Goal: Task Accomplishment & Management: Manage account settings

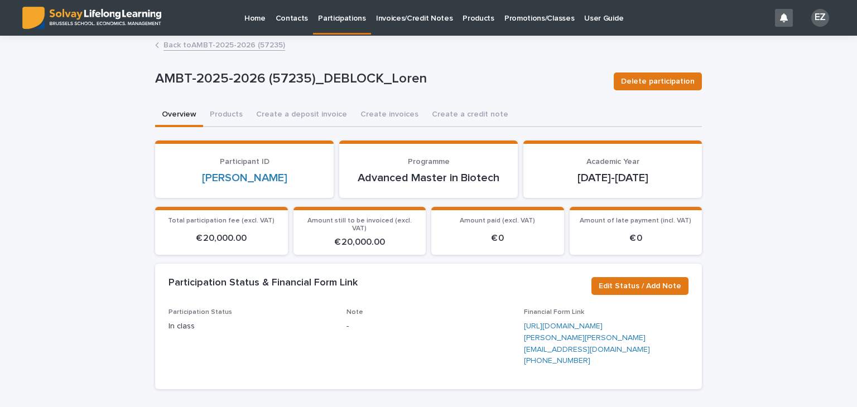
click at [514, 20] on p "Promotions/Classes" at bounding box center [539, 11] width 70 height 23
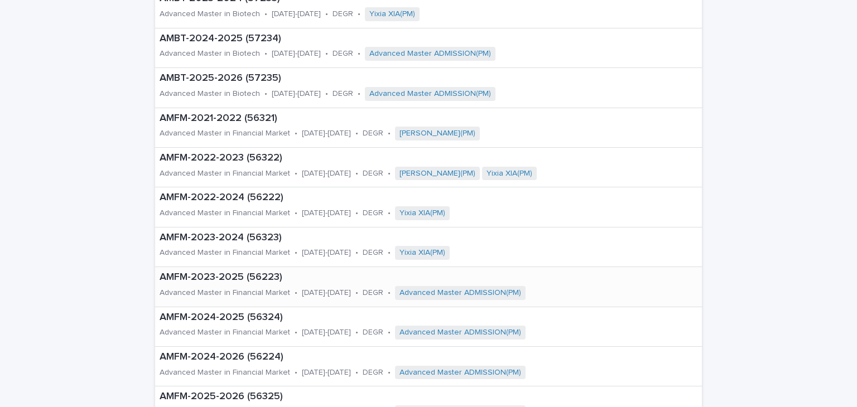
scroll to position [223, 0]
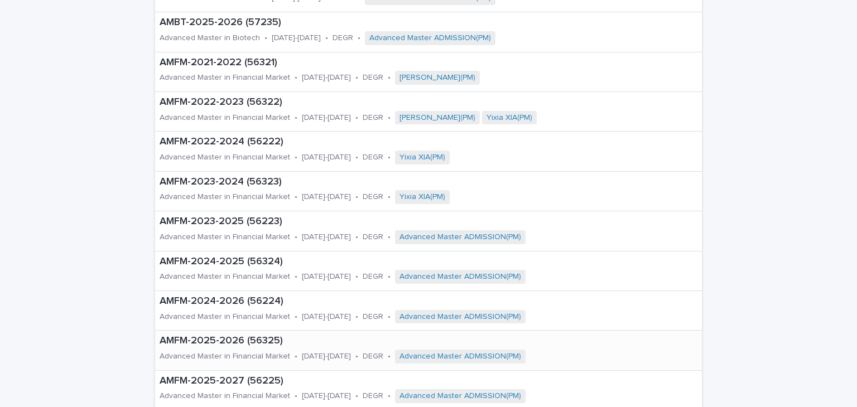
click at [261, 347] on div "AMFM-2025-2026 (56325) Advanced Master in Financial Market • [DATE]-[DATE] • DE…" at bounding box center [405, 350] width 501 height 39
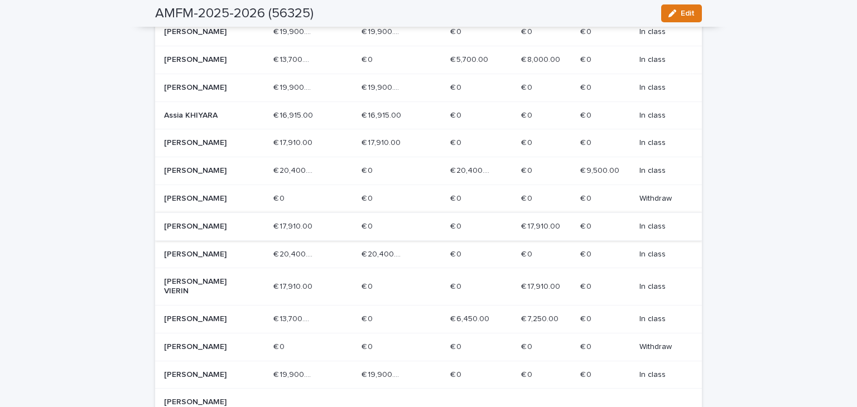
scroll to position [223, 0]
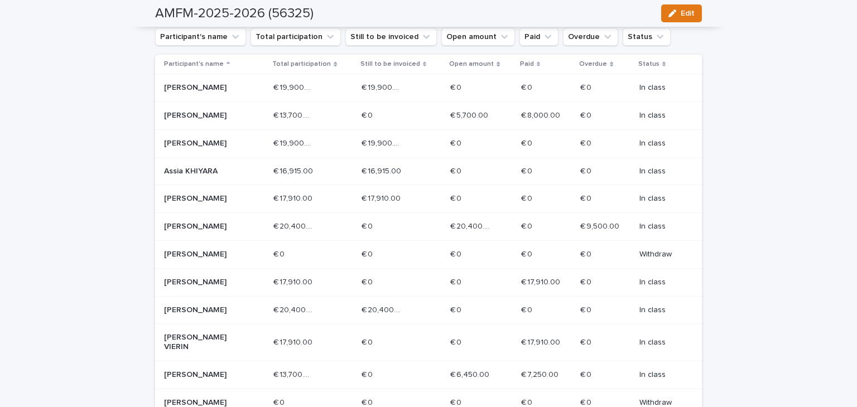
click at [238, 150] on div "[PERSON_NAME]" at bounding box center [214, 143] width 100 height 18
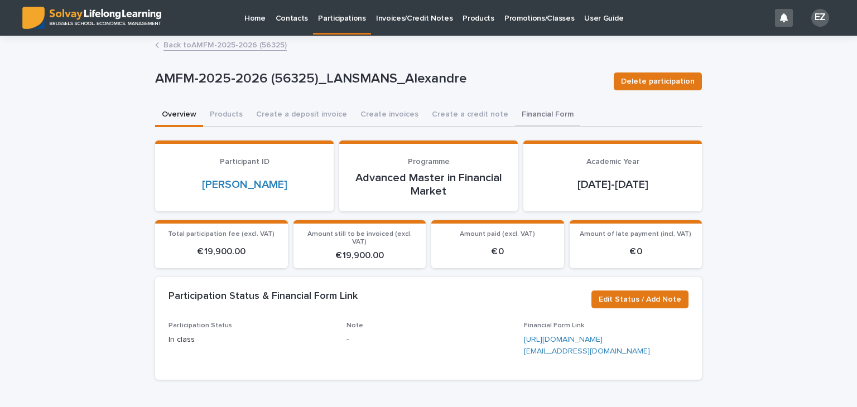
click at [528, 112] on button "Financial Form" at bounding box center [547, 115] width 65 height 23
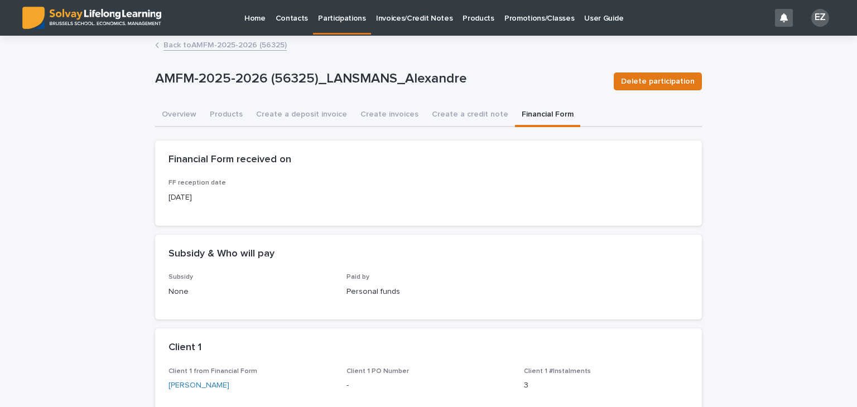
click at [427, 278] on p "Paid by" at bounding box center [429, 277] width 165 height 8
click at [193, 50] on link "Back to AMFM-2025-2026 (56325)" at bounding box center [225, 44] width 123 height 13
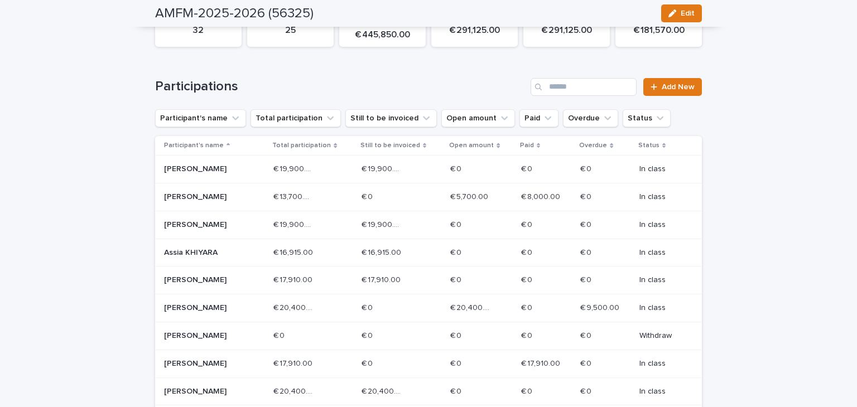
scroll to position [86, 0]
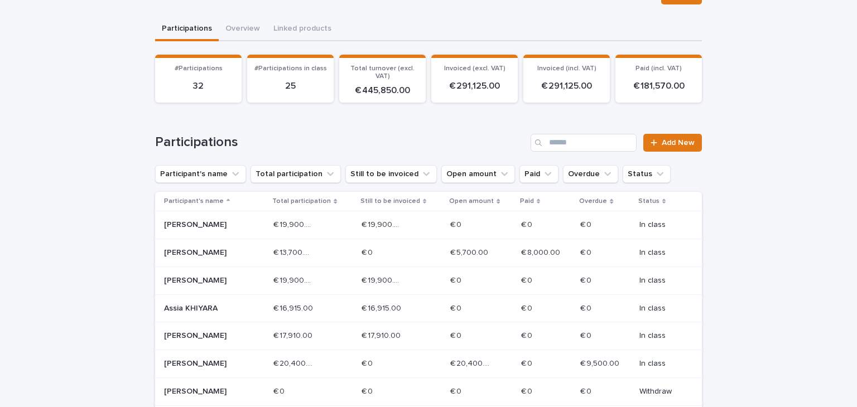
click at [247, 280] on div "[PERSON_NAME]" at bounding box center [214, 281] width 100 height 18
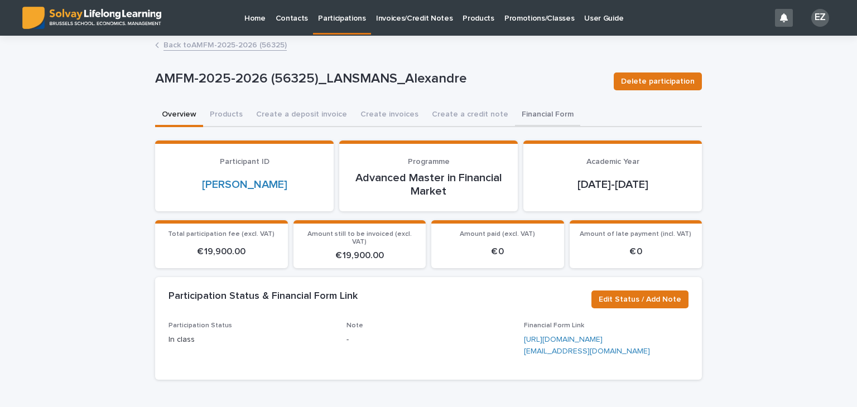
click at [543, 117] on button "Financial Form" at bounding box center [547, 115] width 65 height 23
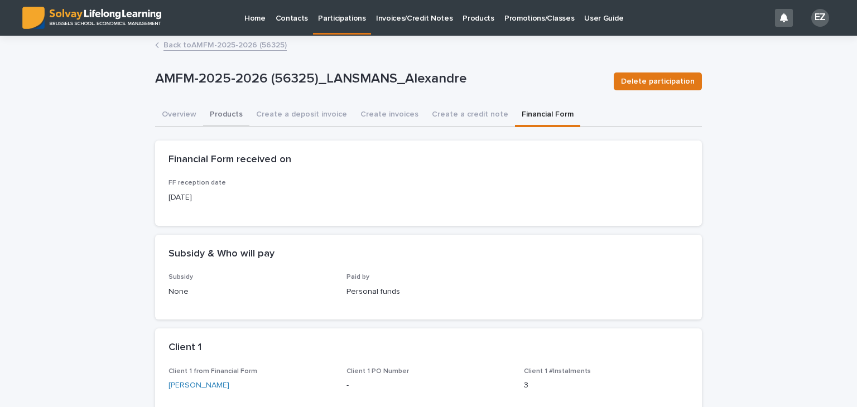
click at [203, 105] on button "Products" at bounding box center [226, 115] width 46 height 23
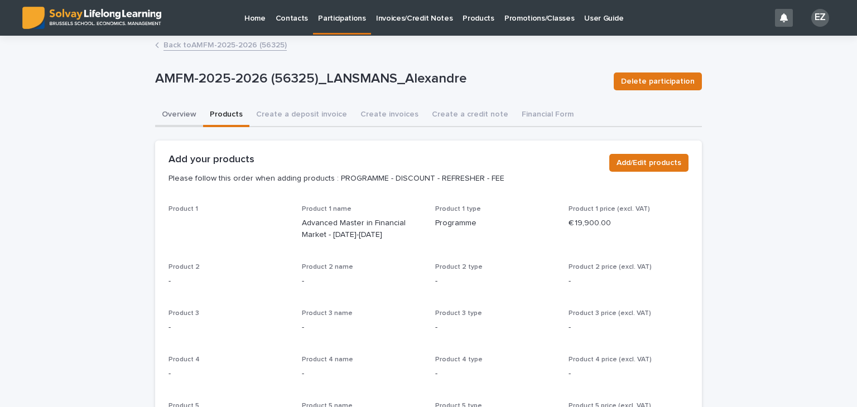
click at [182, 114] on button "Overview" at bounding box center [179, 115] width 48 height 23
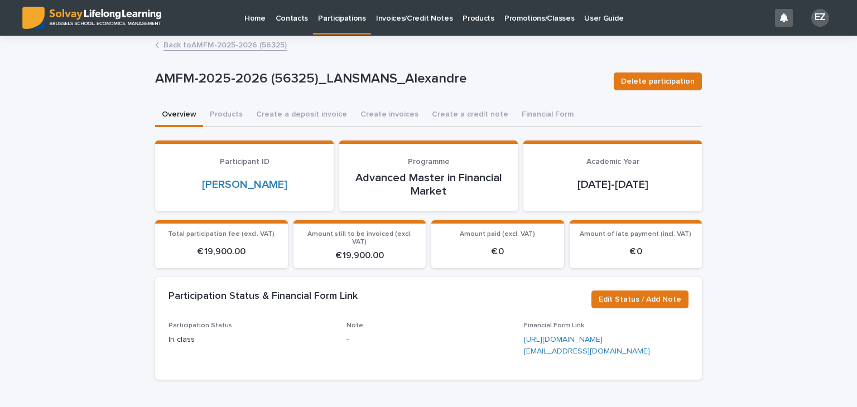
click at [388, 322] on p "Note" at bounding box center [429, 326] width 165 height 8
click at [393, 108] on button "Create invoices" at bounding box center [389, 115] width 71 height 23
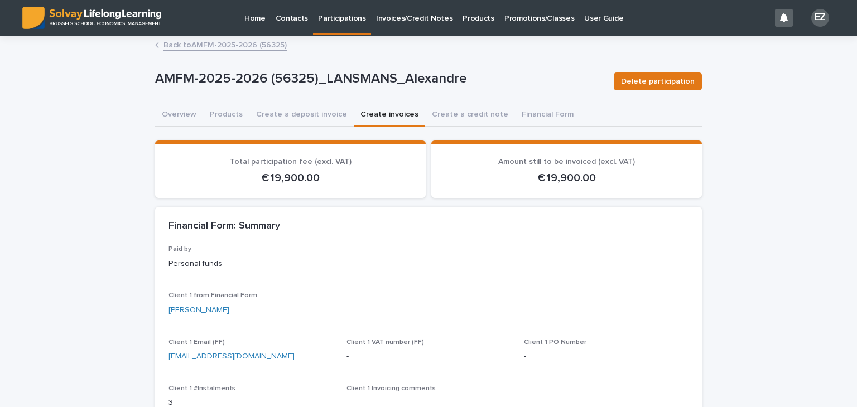
click at [167, 114] on button "Overview" at bounding box center [179, 115] width 48 height 23
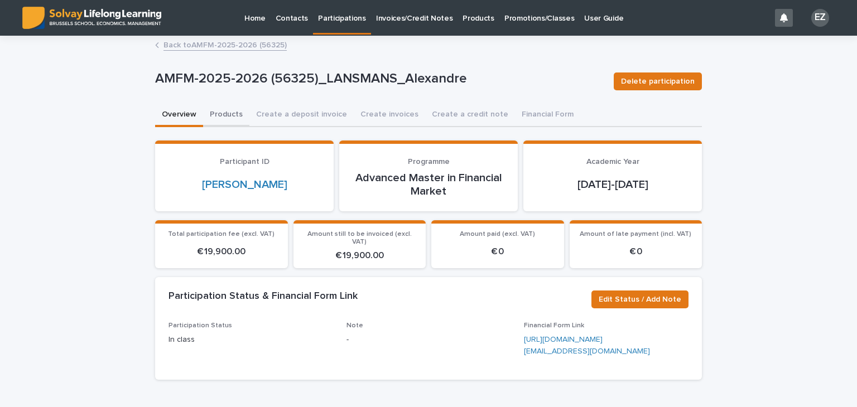
click at [218, 116] on button "Products" at bounding box center [226, 115] width 46 height 23
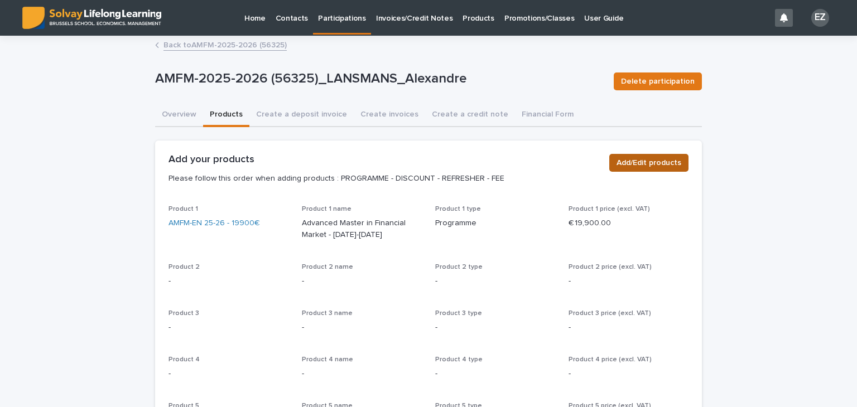
click at [623, 165] on span "Add/Edit products" at bounding box center [649, 162] width 65 height 11
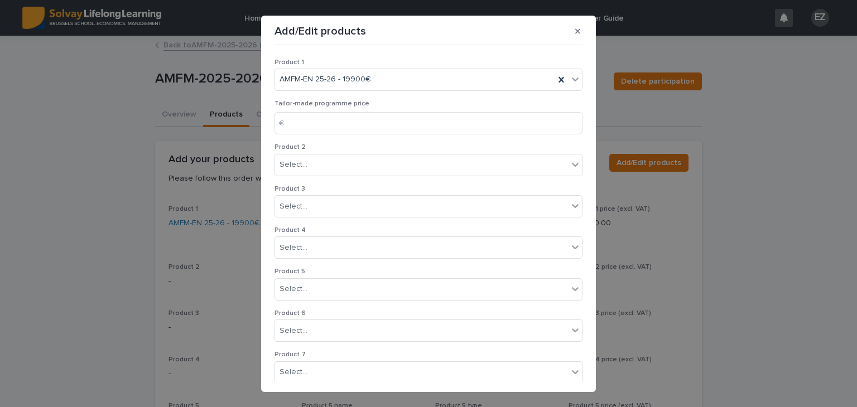
click at [288, 121] on div "€" at bounding box center [286, 123] width 22 height 22
click at [317, 123] on input at bounding box center [429, 123] width 308 height 22
click at [314, 156] on div "Select..." at bounding box center [421, 165] width 293 height 18
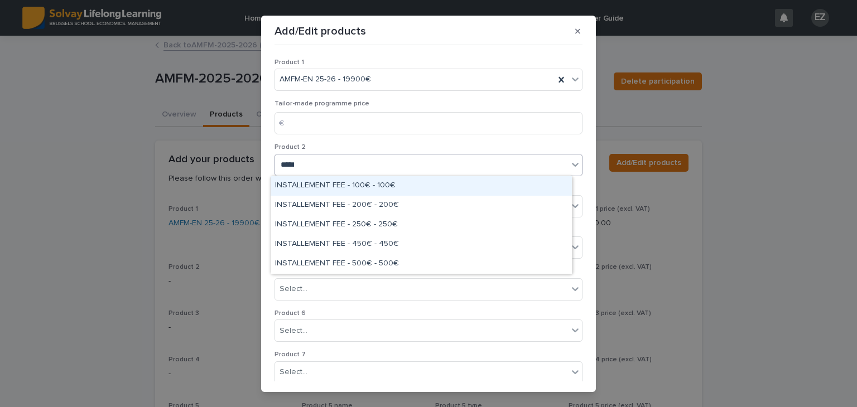
type input "******"
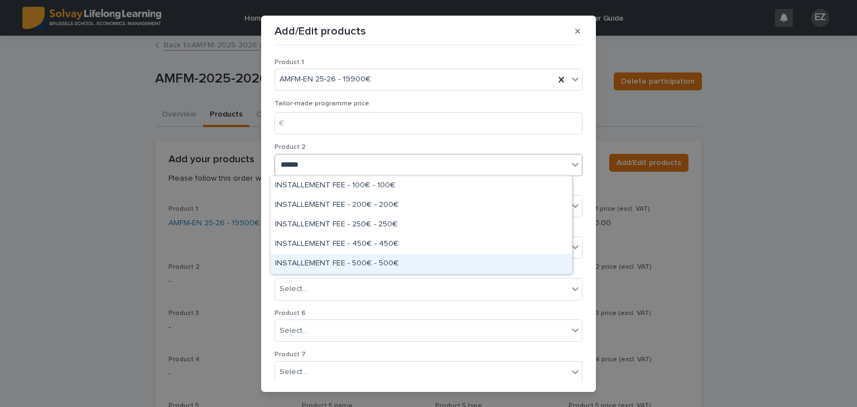
click at [412, 260] on div "INSTALLEMENT FEE - 500€ - 500€" at bounding box center [421, 264] width 301 height 20
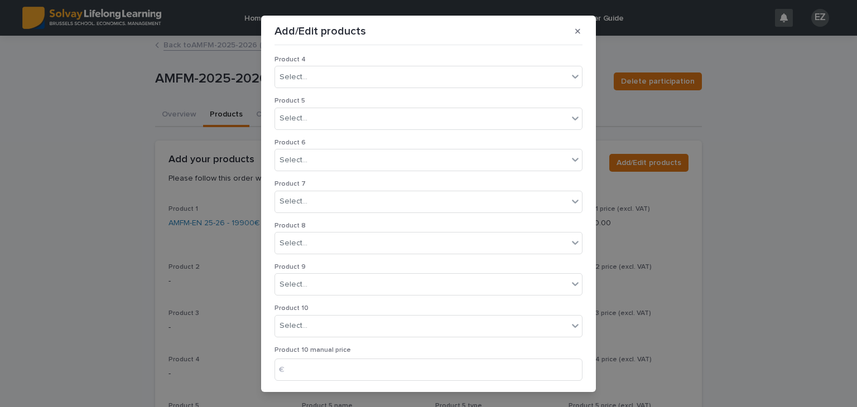
scroll to position [214, 0]
click at [555, 371] on span "Save" at bounding box center [564, 375] width 18 height 8
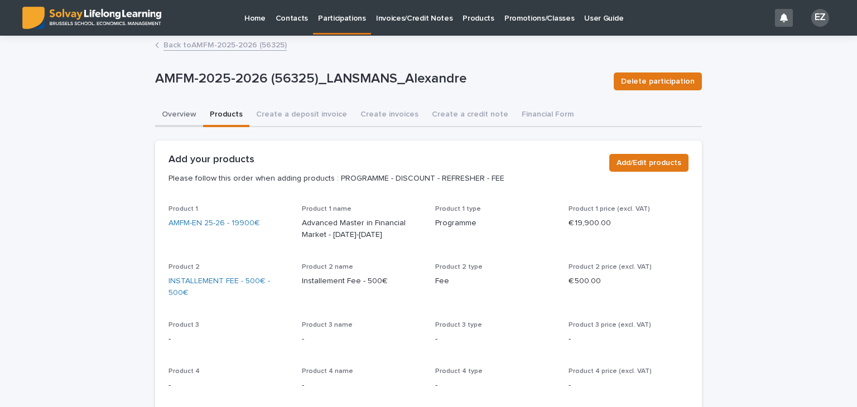
click at [188, 119] on button "Overview" at bounding box center [179, 115] width 48 height 23
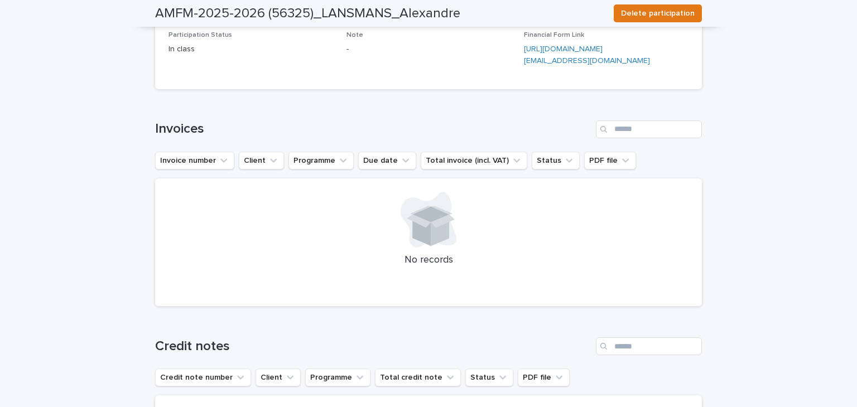
scroll to position [68, 0]
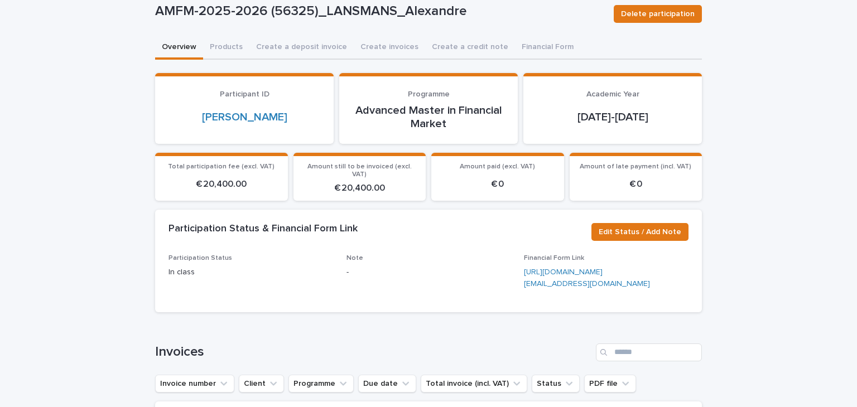
click at [396, 299] on span "Note -" at bounding box center [429, 276] width 165 height 45
click at [384, 49] on button "Create invoices" at bounding box center [389, 47] width 71 height 23
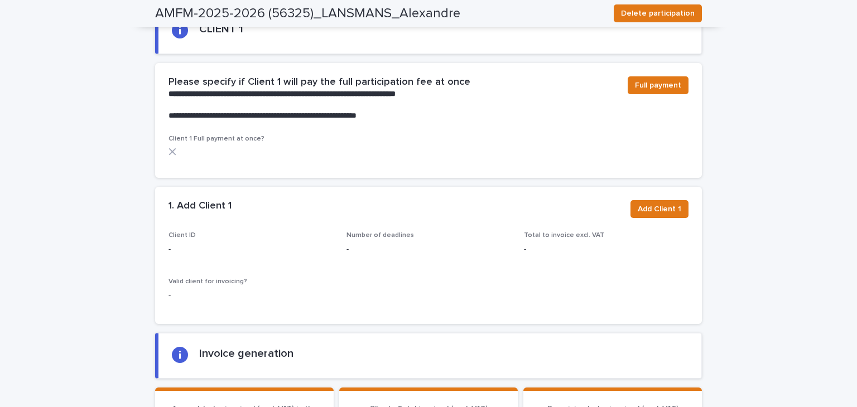
scroll to position [737, 0]
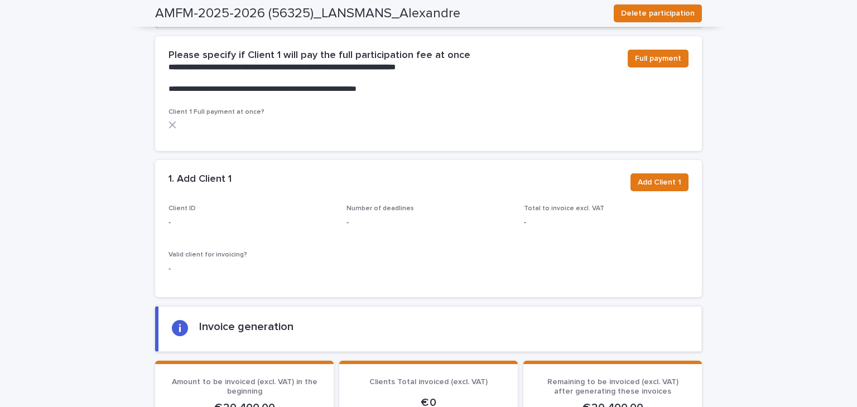
click at [647, 190] on div "Add Client 1" at bounding box center [657, 185] width 63 height 22
click at [646, 183] on span "Add Client 1" at bounding box center [660, 182] width 44 height 11
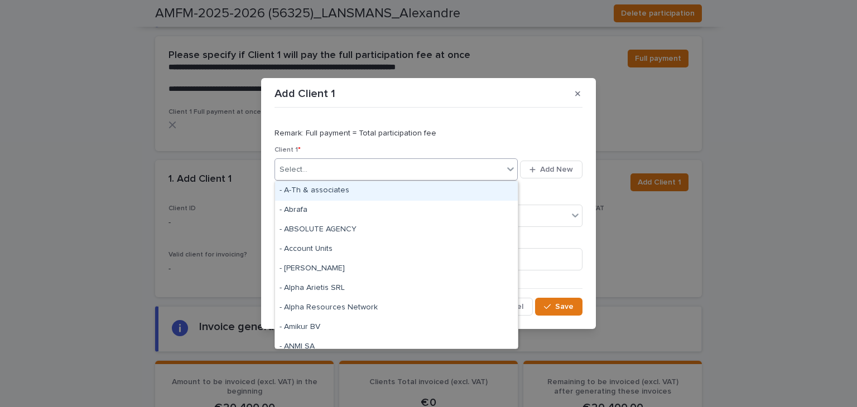
click at [397, 172] on div "Select..." at bounding box center [389, 170] width 228 height 18
drag, startPoint x: 585, startPoint y: 97, endPoint x: 571, endPoint y: 119, distance: 26.0
click at [584, 97] on button "button" at bounding box center [578, 94] width 18 height 18
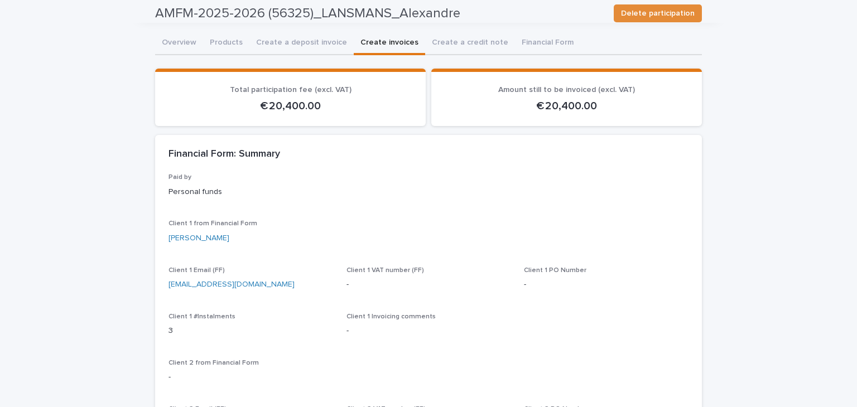
scroll to position [0, 0]
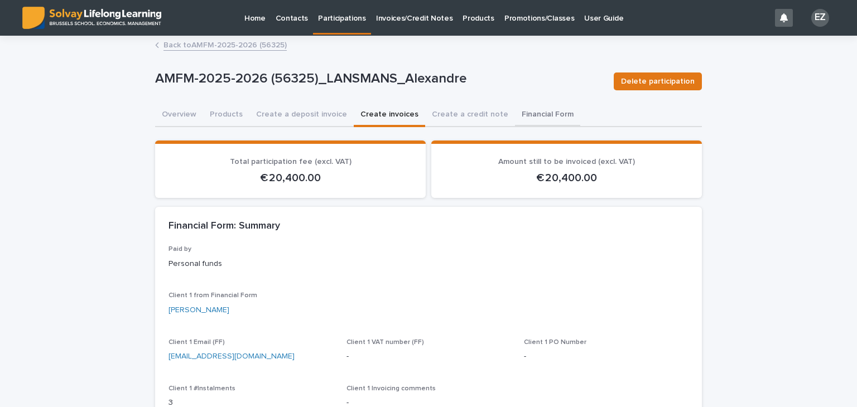
click at [516, 119] on button "Financial Form" at bounding box center [547, 115] width 65 height 23
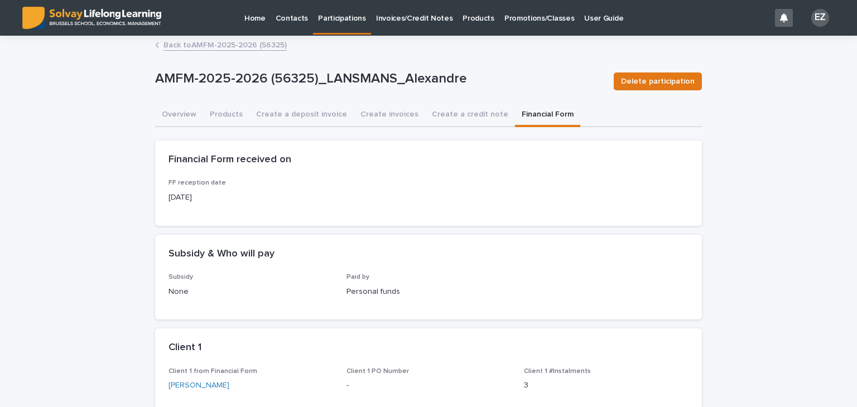
drag, startPoint x: 251, startPoint y: 379, endPoint x: 162, endPoint y: 382, distance: 88.8
click at [162, 382] on div "Client 1 from Financial Form [PERSON_NAME] Client 1 PO Number - Client 1 #Insta…" at bounding box center [428, 414] width 547 height 93
copy link "[PERSON_NAME]"
click at [431, 117] on button "Create a credit note" at bounding box center [470, 115] width 90 height 23
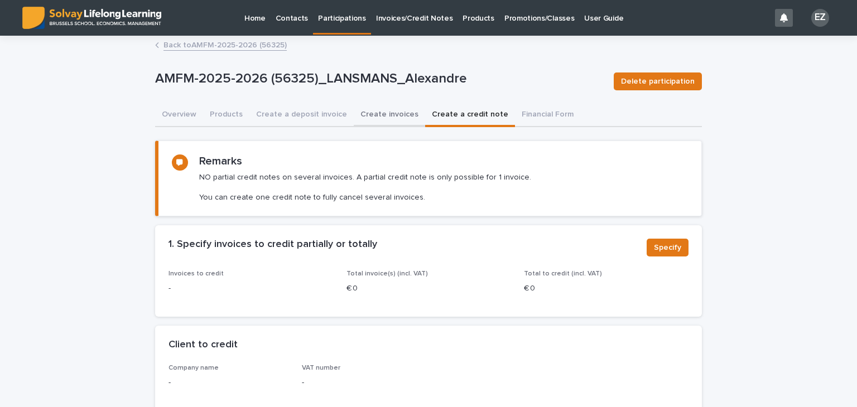
click at [364, 117] on button "Create invoices" at bounding box center [389, 115] width 71 height 23
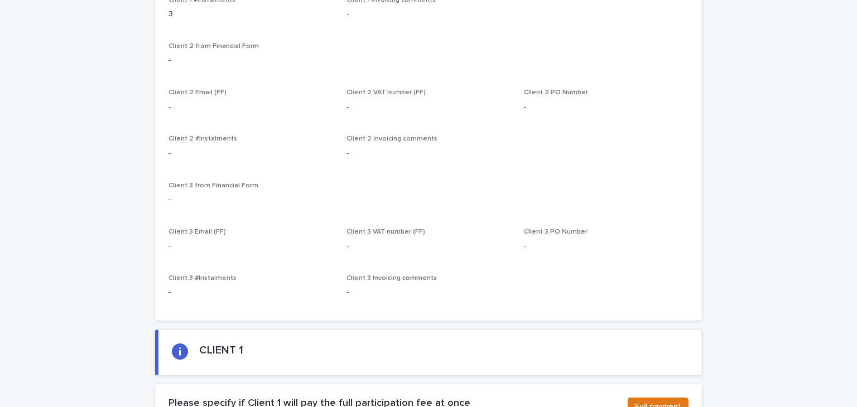
scroll to position [502, 0]
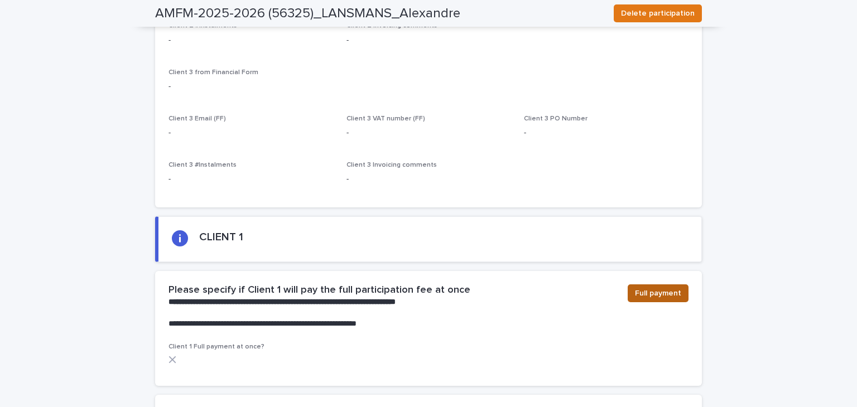
click at [660, 294] on span "Full payment" at bounding box center [658, 293] width 46 height 11
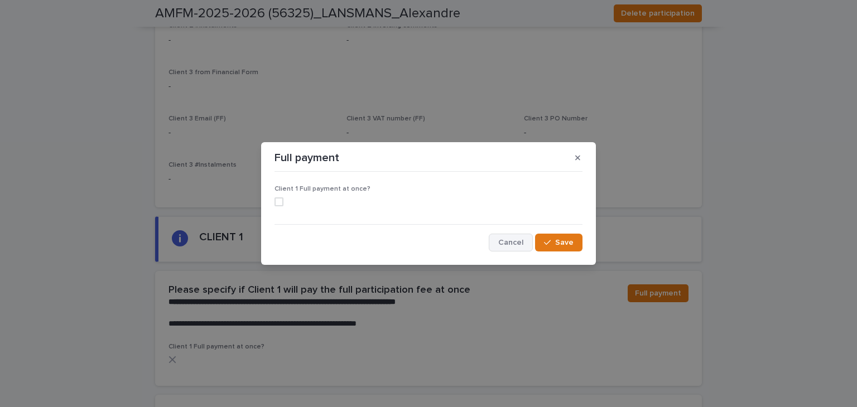
click at [516, 246] on span "Cancel" at bounding box center [510, 243] width 25 height 8
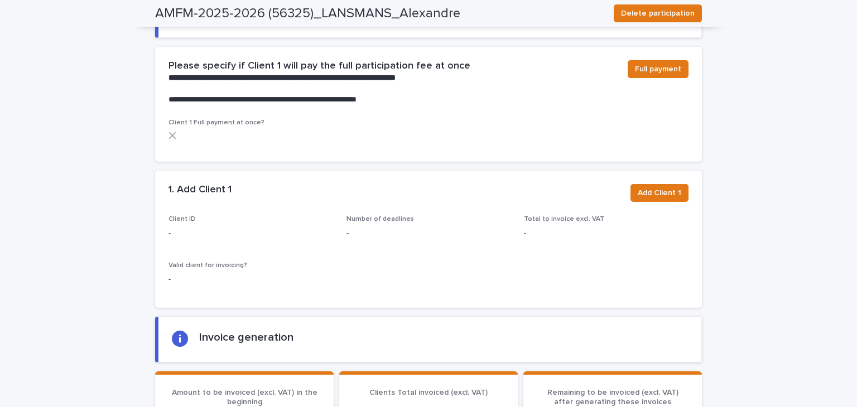
scroll to position [725, 0]
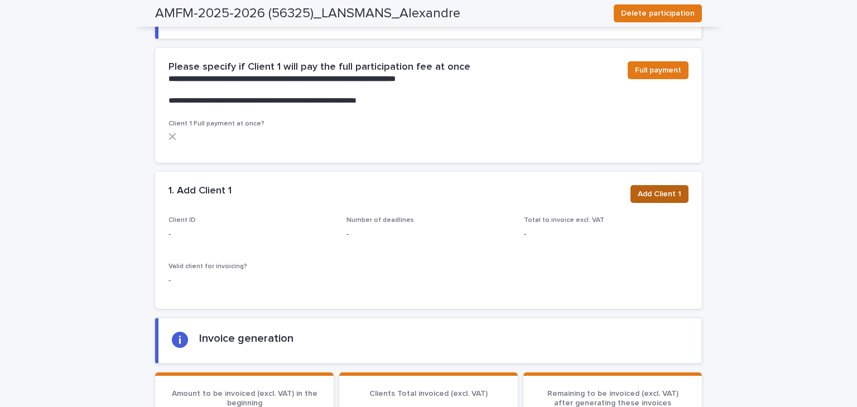
click at [654, 197] on span "Add Client 1" at bounding box center [660, 194] width 44 height 11
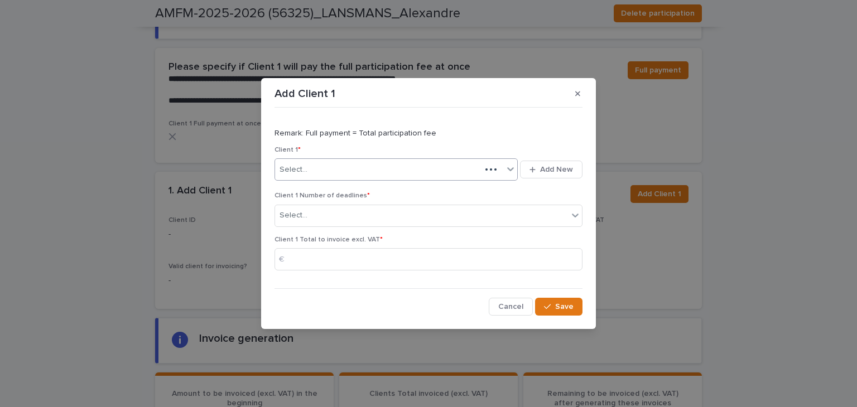
click at [458, 172] on div "Select..." at bounding box center [378, 170] width 206 height 18
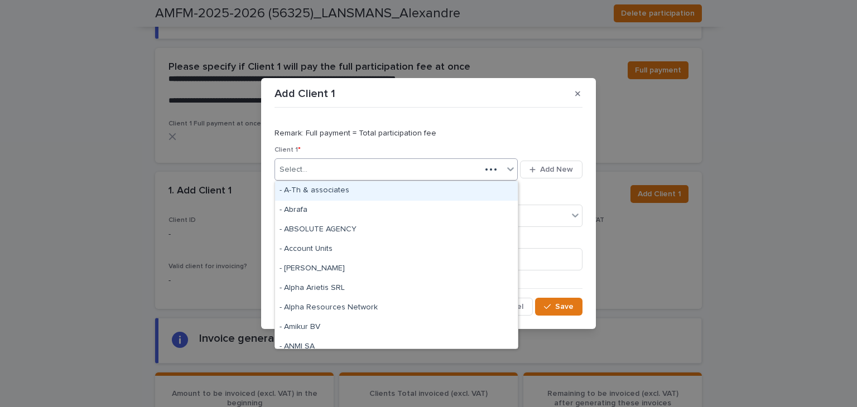
paste input "**********"
type input "**********"
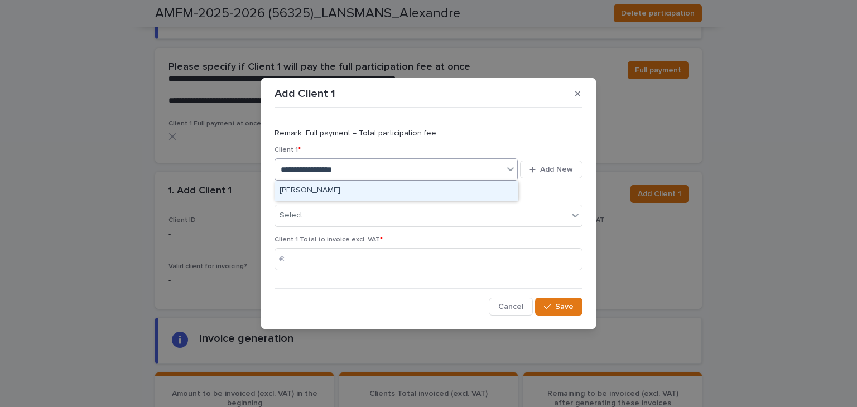
click at [378, 188] on div "[PERSON_NAME]" at bounding box center [396, 191] width 243 height 20
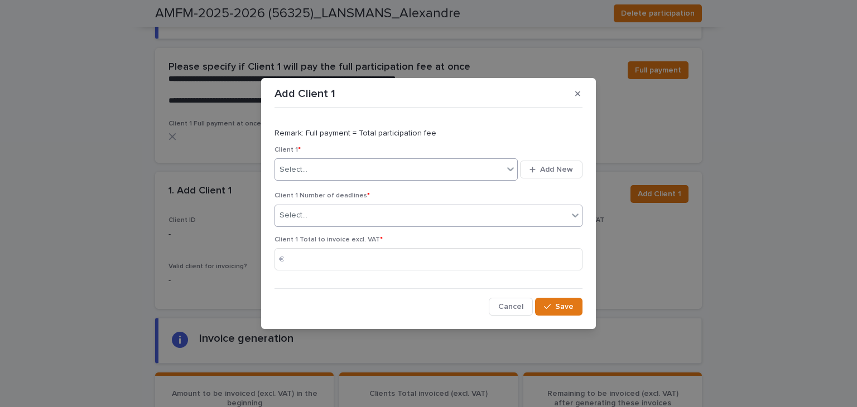
click at [347, 212] on div "Select..." at bounding box center [421, 215] width 293 height 18
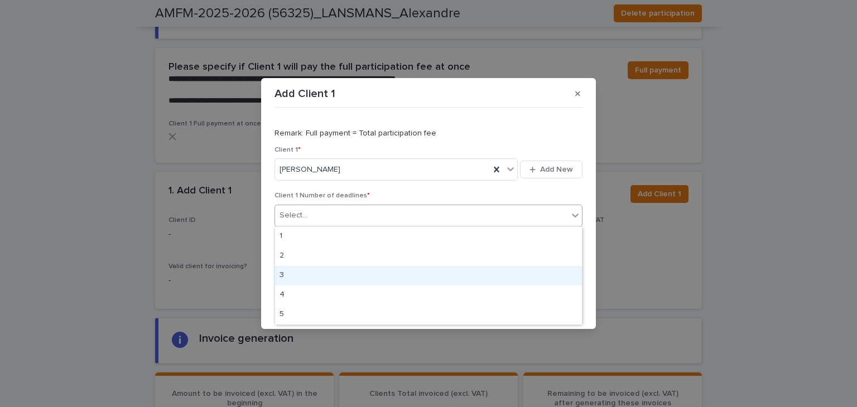
click at [335, 268] on div "3" at bounding box center [428, 276] width 307 height 20
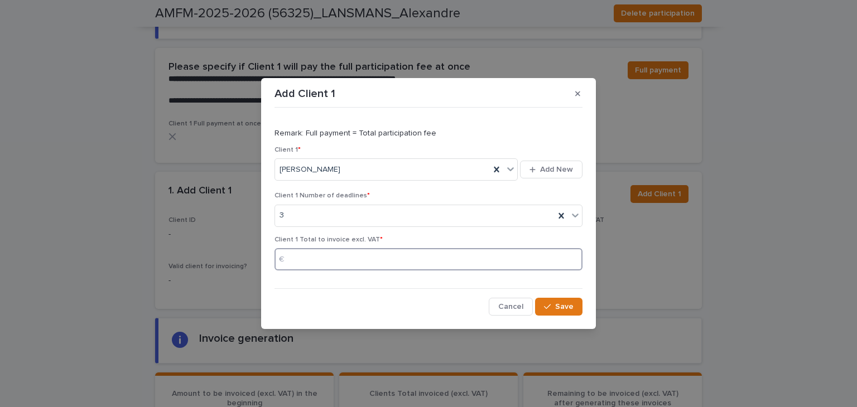
click at [330, 264] on input at bounding box center [429, 259] width 308 height 22
type input "*****"
click at [578, 298] on button "Save" at bounding box center [558, 307] width 47 height 18
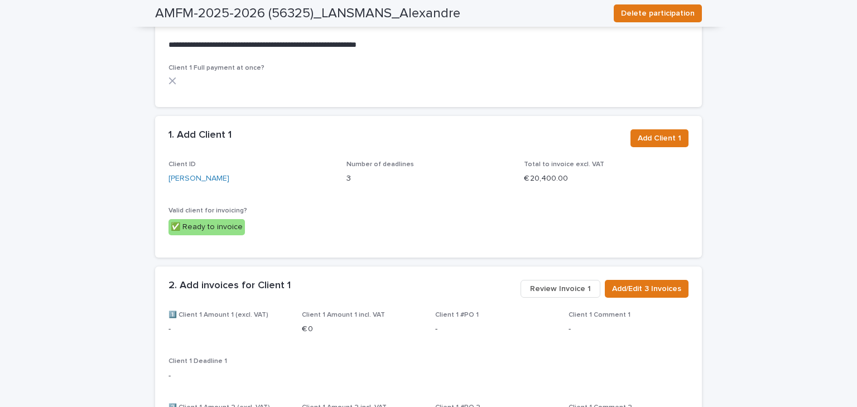
scroll to position [837, 0]
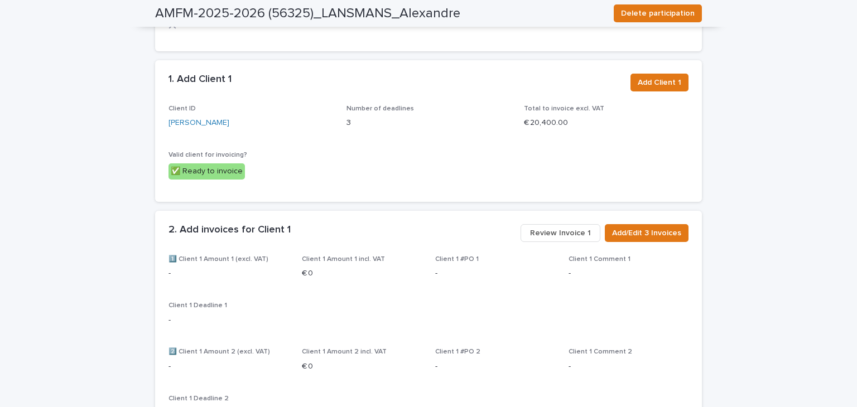
click at [574, 234] on span "Review Invoice 1" at bounding box center [560, 233] width 61 height 11
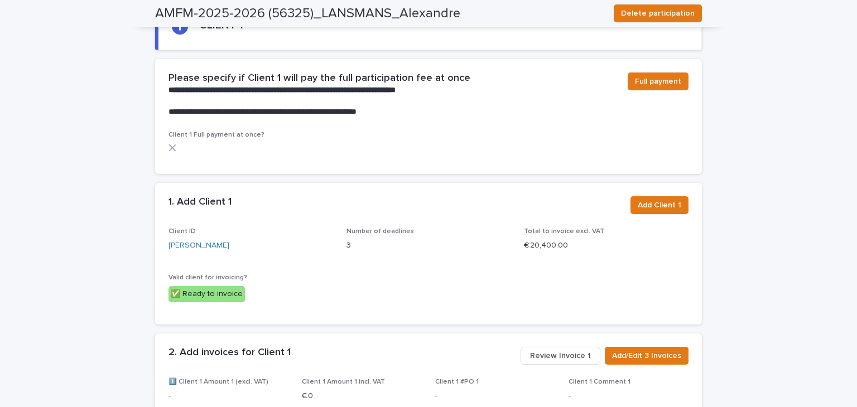
scroll to position [695, 0]
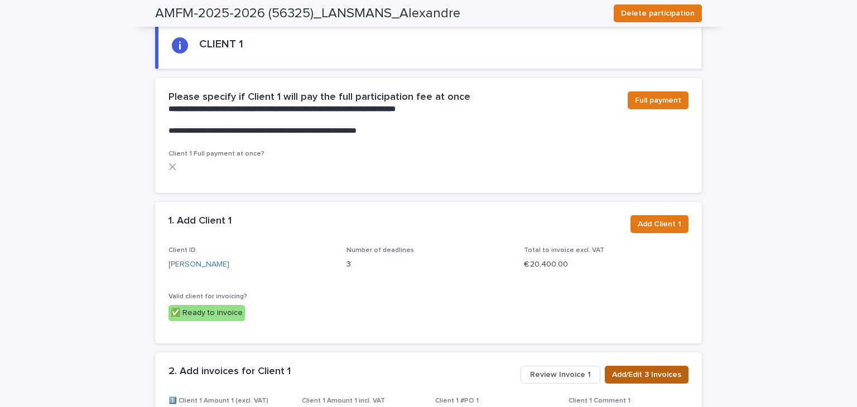
click at [657, 369] on span "Add/Edit 3 Invoices" at bounding box center [646, 374] width 69 height 11
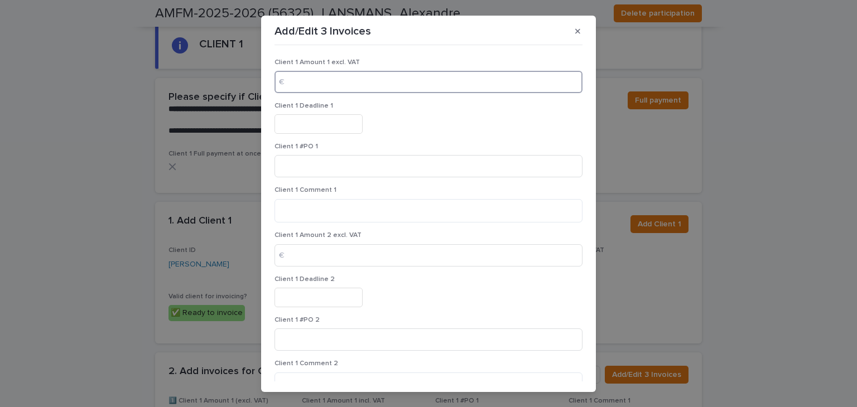
click at [306, 81] on input at bounding box center [429, 82] width 308 height 22
type input "****"
click at [321, 257] on input at bounding box center [429, 255] width 308 height 22
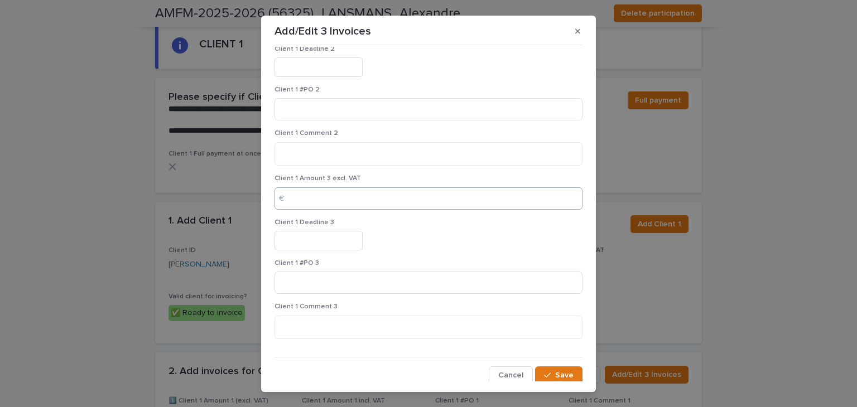
scroll to position [233, 0]
type input "****"
click at [339, 200] on input at bounding box center [429, 196] width 308 height 22
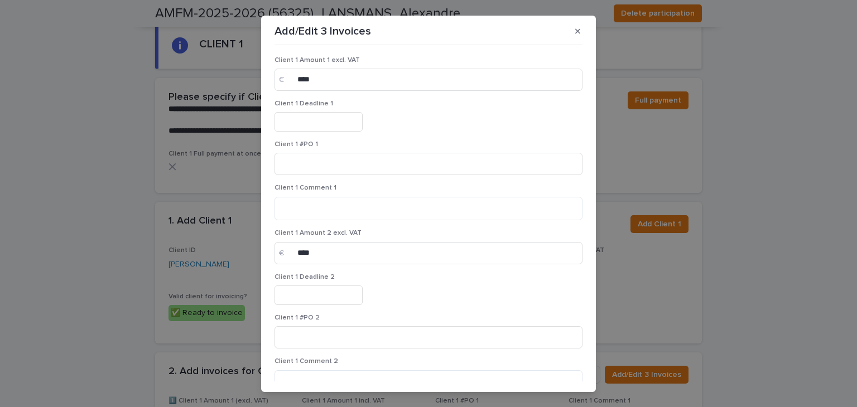
scroll to position [0, 0]
type input "****"
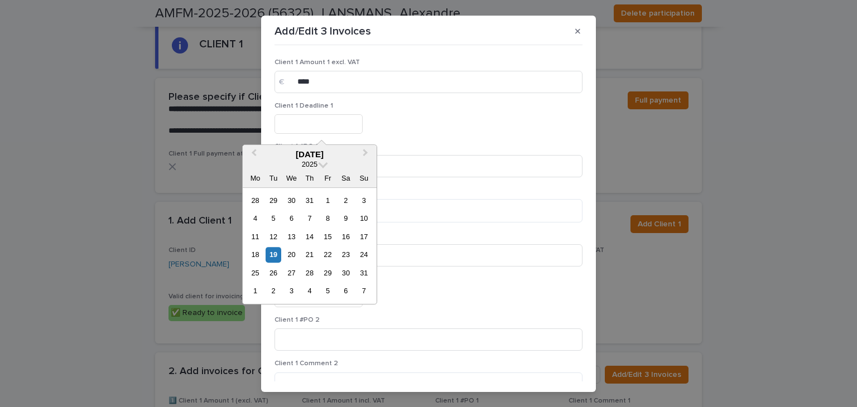
click at [294, 130] on input "text" at bounding box center [319, 124] width 88 height 20
click at [276, 274] on div "26" at bounding box center [273, 273] width 15 height 15
type input "*********"
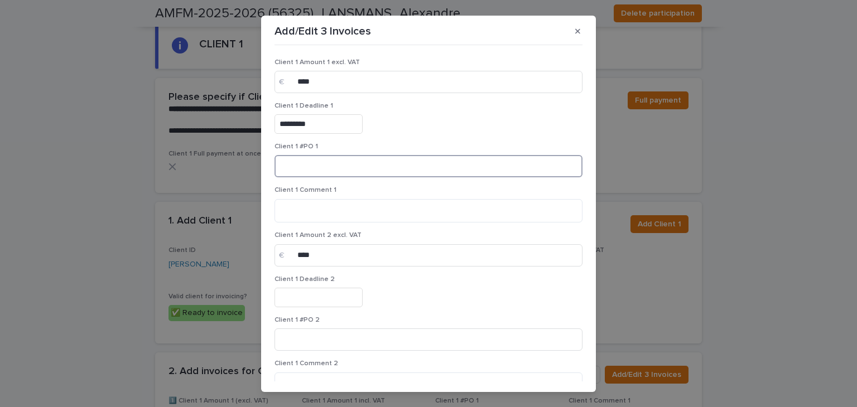
click at [308, 172] on input at bounding box center [429, 166] width 308 height 22
click at [300, 215] on textarea at bounding box center [429, 211] width 308 height 24
click at [304, 210] on textarea "**********" at bounding box center [426, 211] width 302 height 24
click at [301, 210] on textarea "**********" at bounding box center [426, 211] width 302 height 24
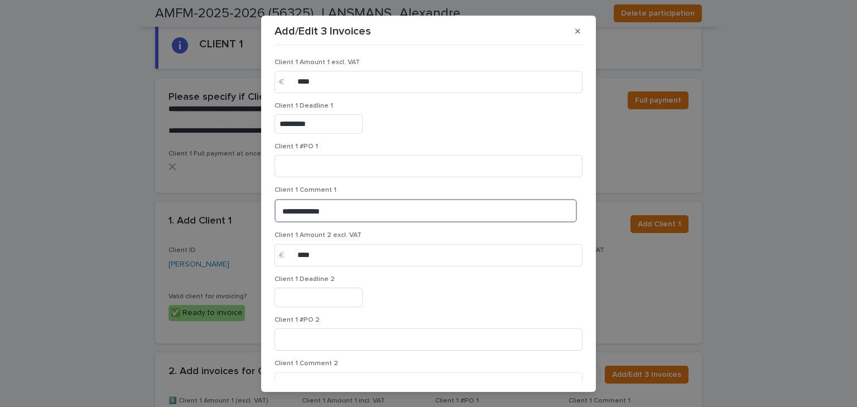
click at [301, 210] on textarea "**********" at bounding box center [426, 211] width 302 height 24
click at [297, 210] on textarea "**********" at bounding box center [426, 211] width 302 height 24
click at [307, 212] on textarea "**********" at bounding box center [426, 211] width 302 height 24
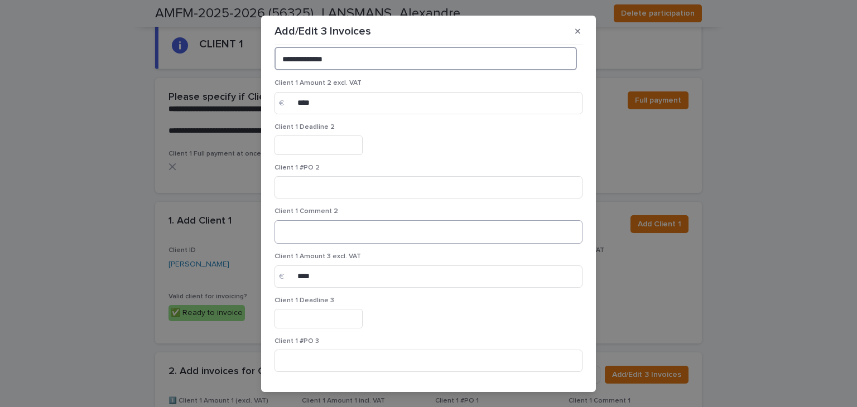
scroll to position [167, 0]
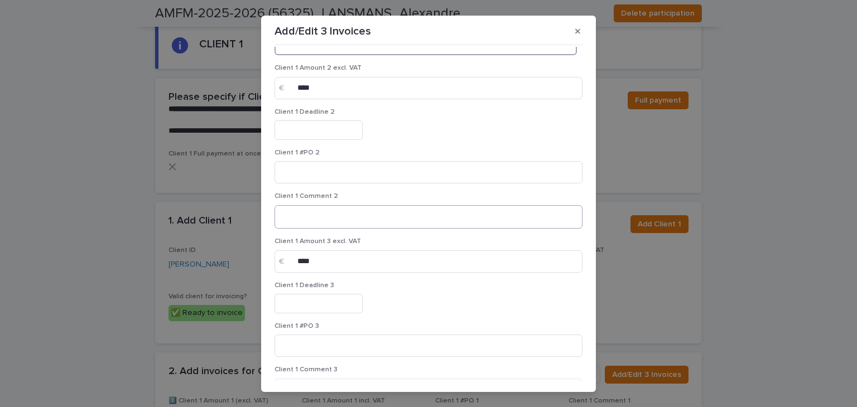
type textarea "**********"
click at [337, 220] on textarea at bounding box center [429, 217] width 308 height 24
paste textarea "**********"
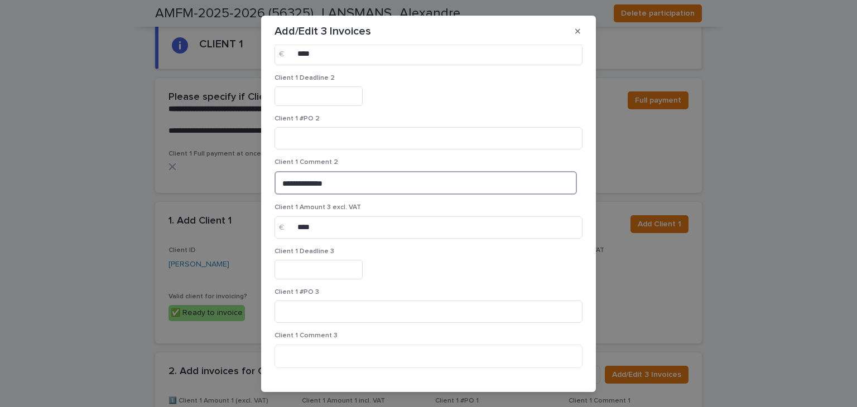
scroll to position [233, 0]
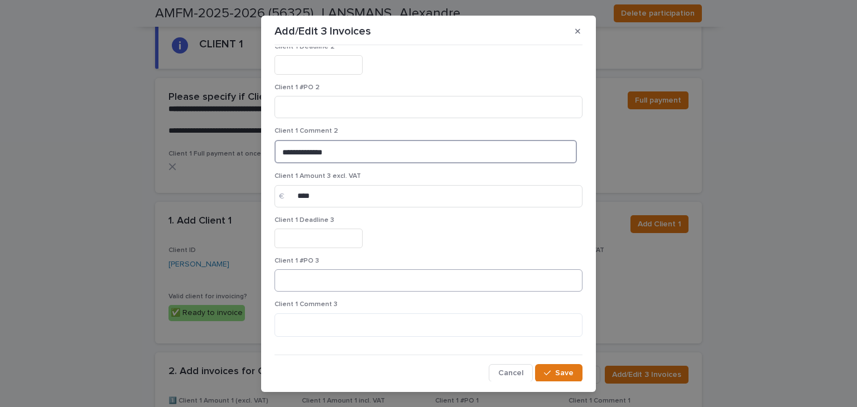
type textarea "**********"
click at [330, 274] on input at bounding box center [429, 281] width 308 height 22
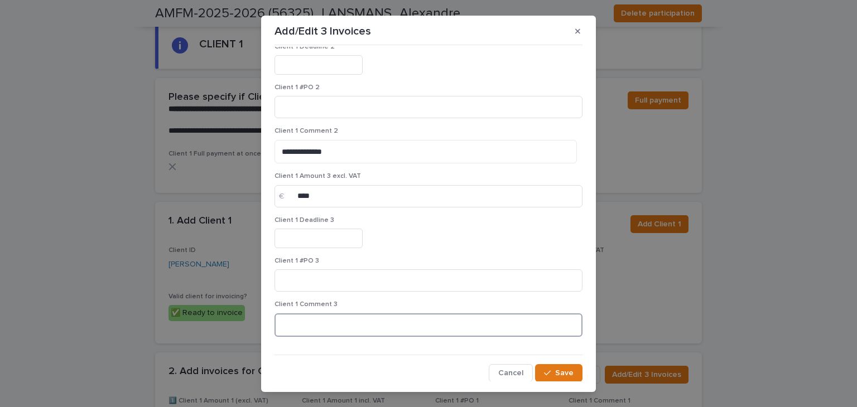
click at [319, 325] on textarea at bounding box center [429, 326] width 308 height 24
paste textarea "**********"
type textarea "**********"
click at [548, 367] on button "Save" at bounding box center [558, 373] width 47 height 18
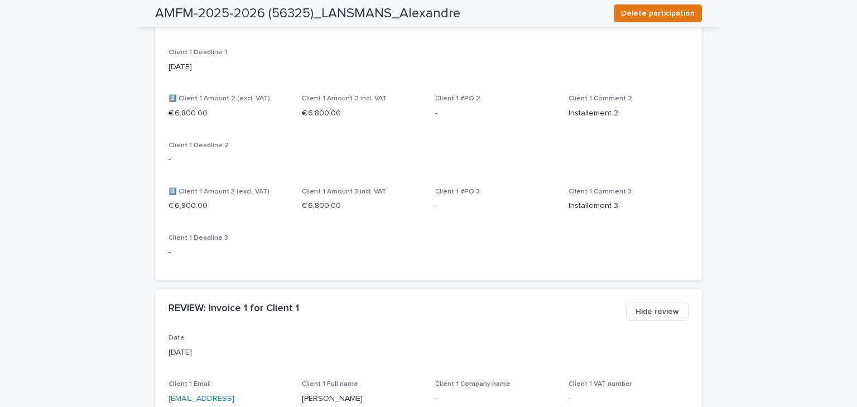
scroll to position [974, 0]
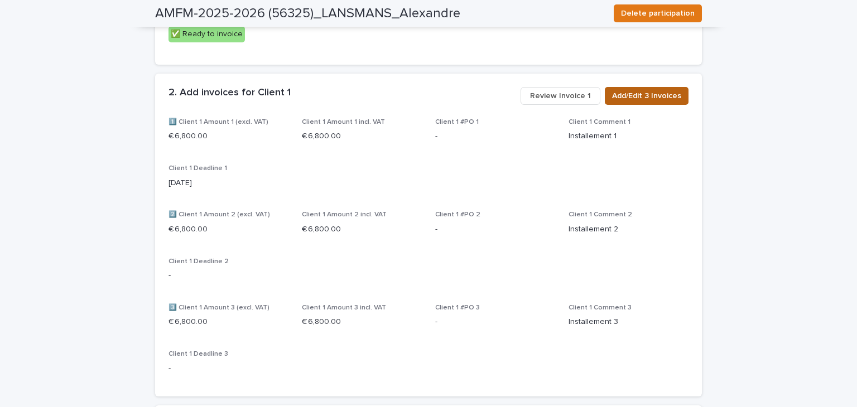
click at [638, 97] on span "Add/Edit 3 Invoices" at bounding box center [646, 95] width 69 height 11
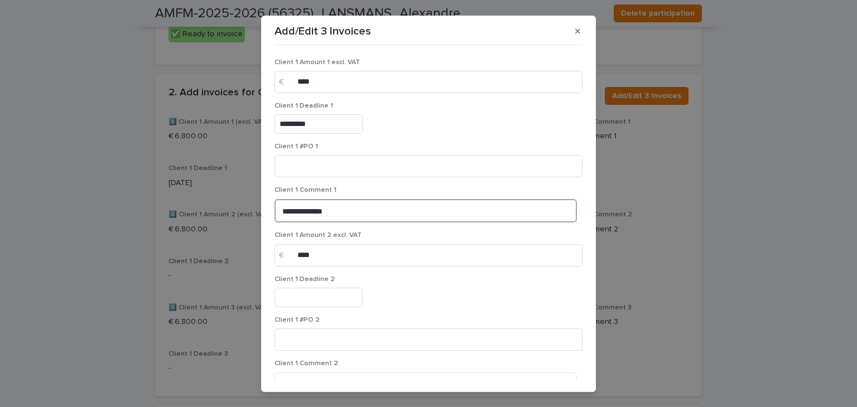
click at [302, 210] on textarea "**********" at bounding box center [426, 211] width 302 height 24
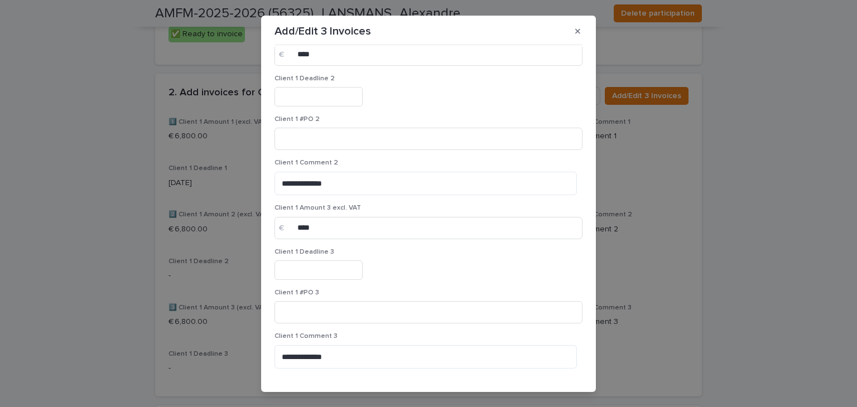
scroll to position [233, 0]
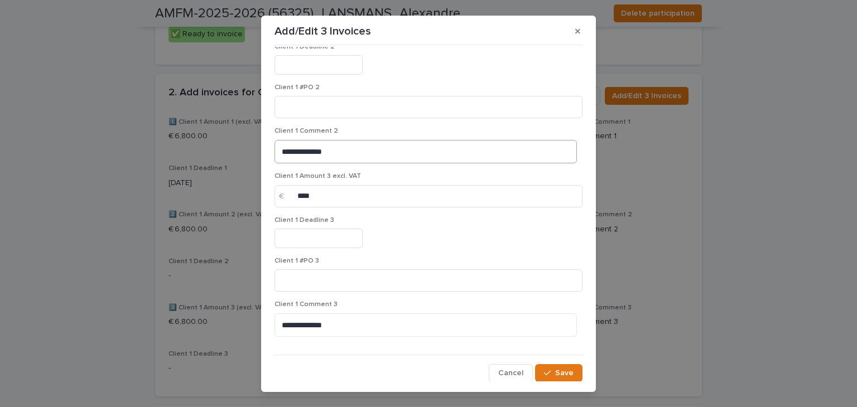
type textarea "**********"
click at [304, 151] on textarea "**********" at bounding box center [426, 152] width 302 height 24
type textarea "**********"
click at [301, 323] on textarea "**********" at bounding box center [426, 326] width 302 height 24
type textarea "**********"
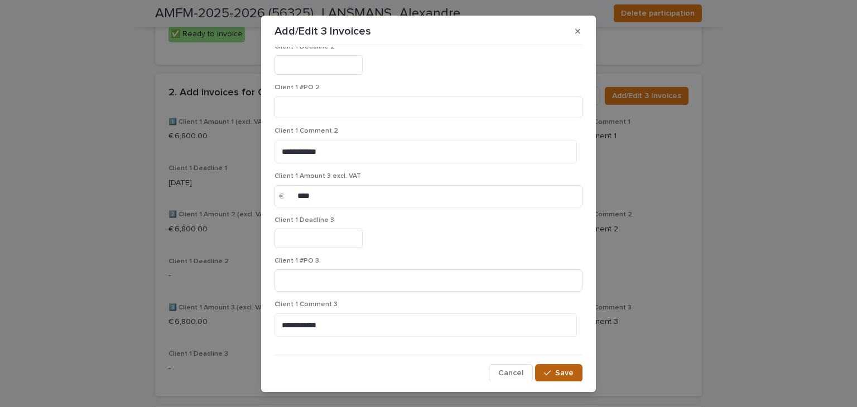
click at [545, 378] on button "Save" at bounding box center [558, 373] width 47 height 18
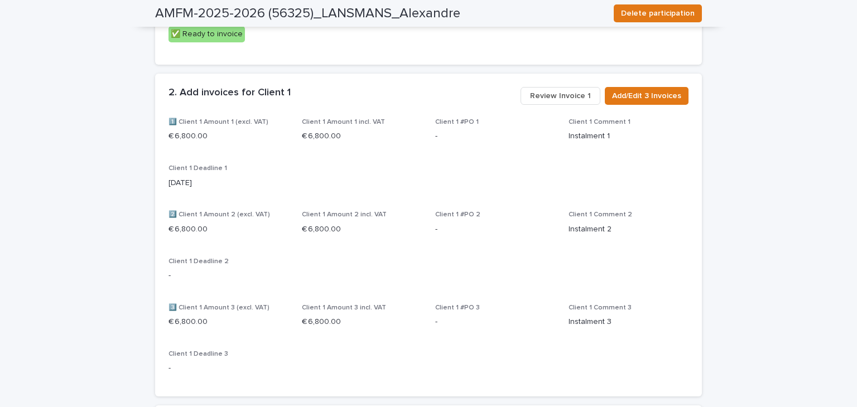
click at [567, 95] on span "Review Invoice 1" at bounding box center [560, 95] width 61 height 11
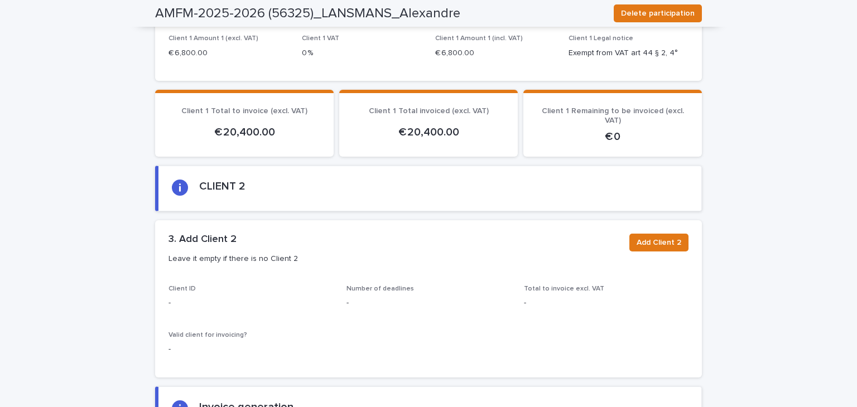
scroll to position [1923, 0]
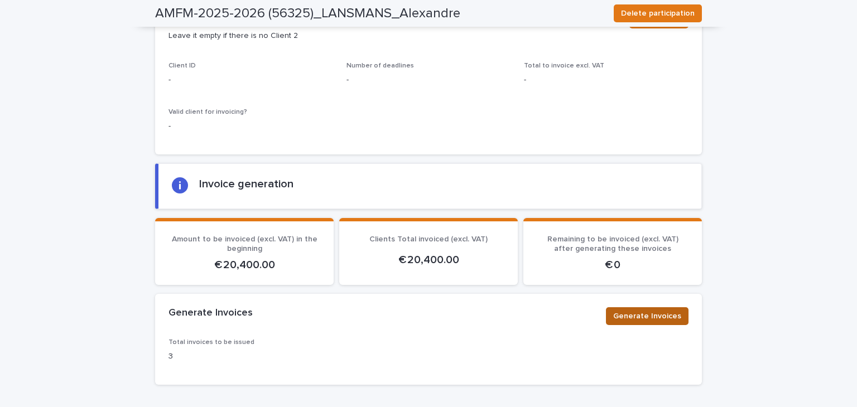
click at [644, 311] on span "Generate Invoices" at bounding box center [647, 316] width 68 height 11
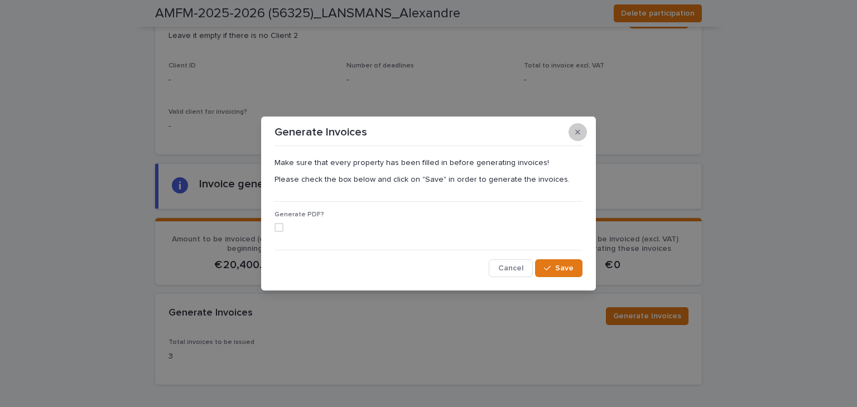
click at [574, 134] on button "button" at bounding box center [578, 132] width 18 height 18
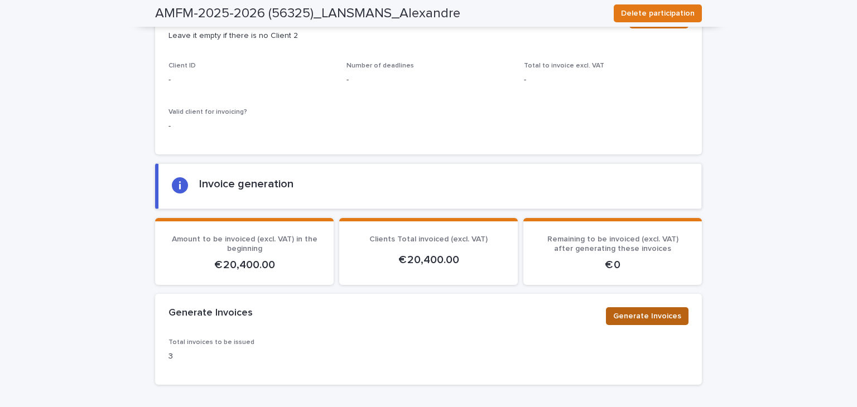
click at [638, 311] on span "Generate Invoices" at bounding box center [647, 316] width 68 height 11
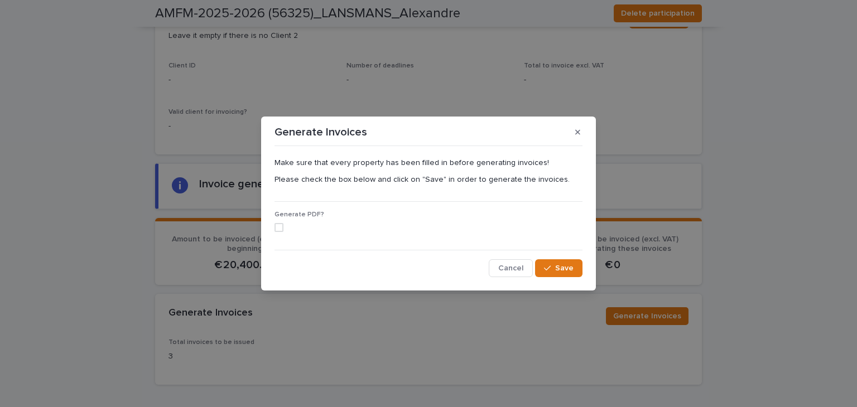
click at [281, 224] on span at bounding box center [279, 227] width 9 height 9
click at [571, 263] on button "Save" at bounding box center [558, 268] width 47 height 18
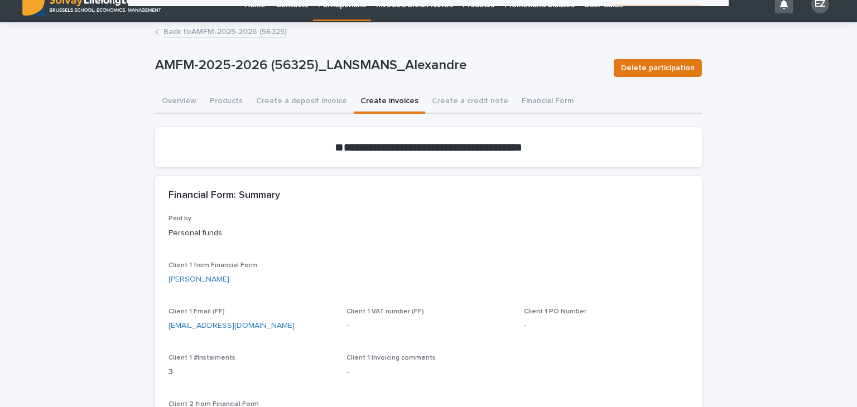
scroll to position [0, 0]
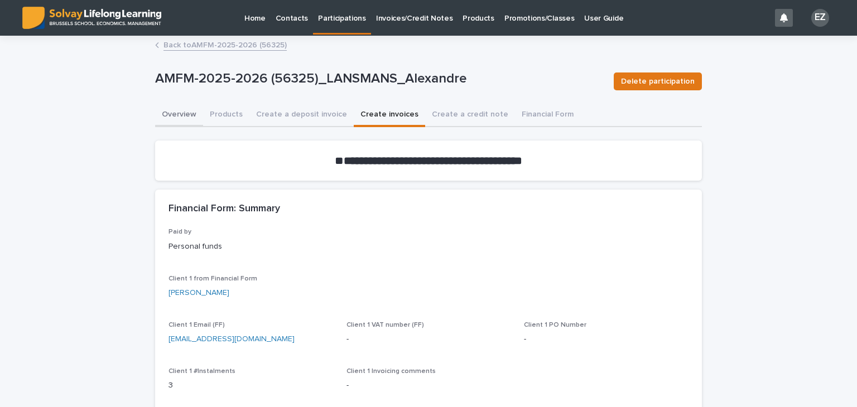
click at [179, 114] on button "Overview" at bounding box center [179, 115] width 48 height 23
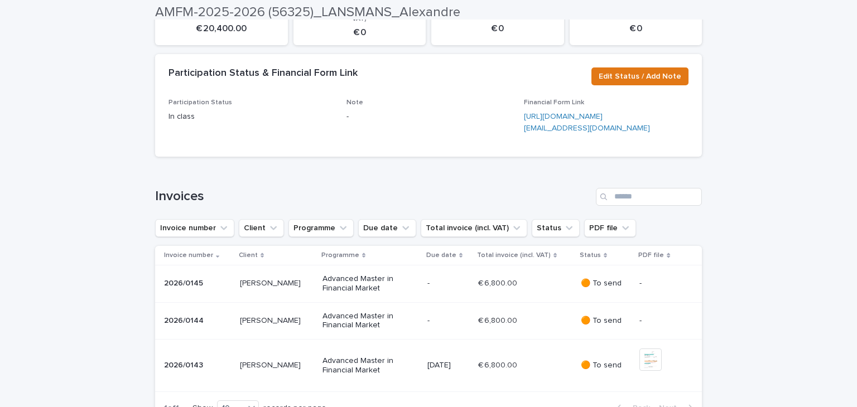
scroll to position [391, 0]
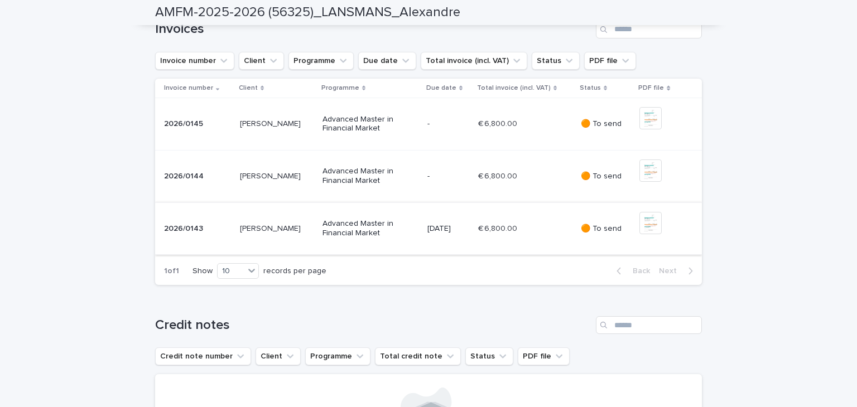
click at [647, 234] on img at bounding box center [651, 223] width 22 height 22
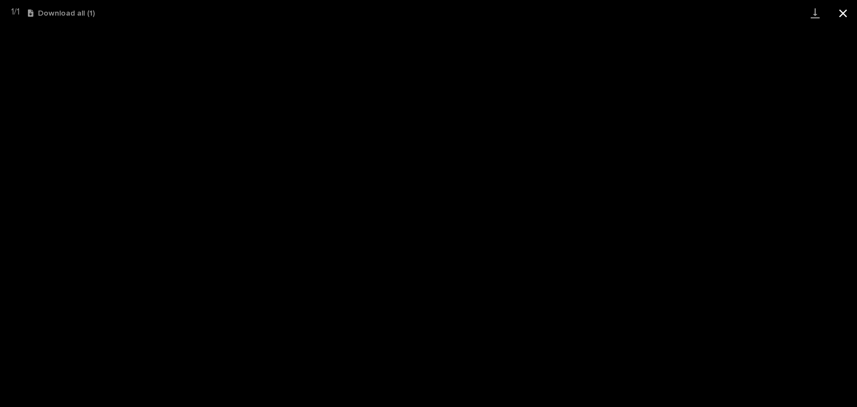
click at [846, 11] on button "Close gallery" at bounding box center [843, 13] width 28 height 26
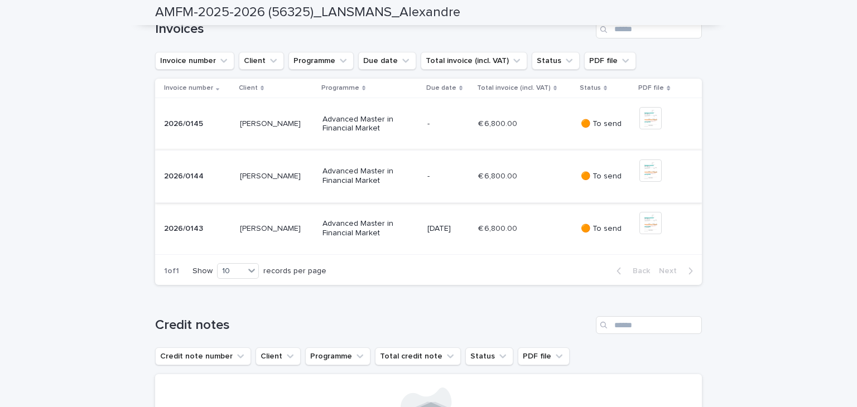
click at [650, 182] on img at bounding box center [651, 171] width 22 height 22
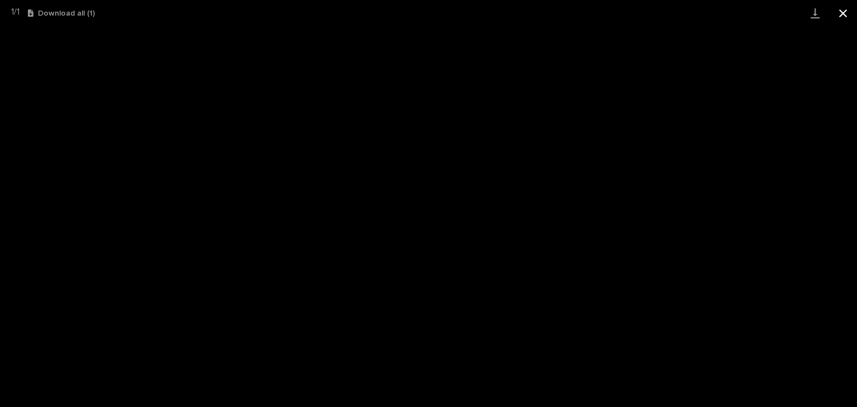
click at [844, 20] on button "Close gallery" at bounding box center [843, 13] width 28 height 26
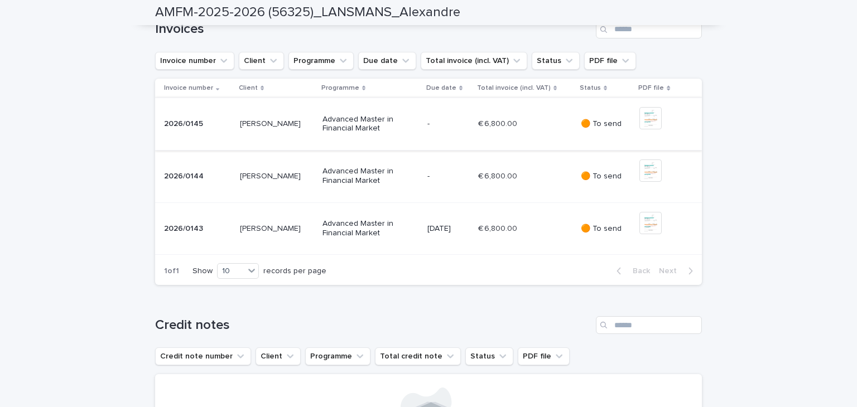
click at [654, 129] on img at bounding box center [651, 118] width 22 height 22
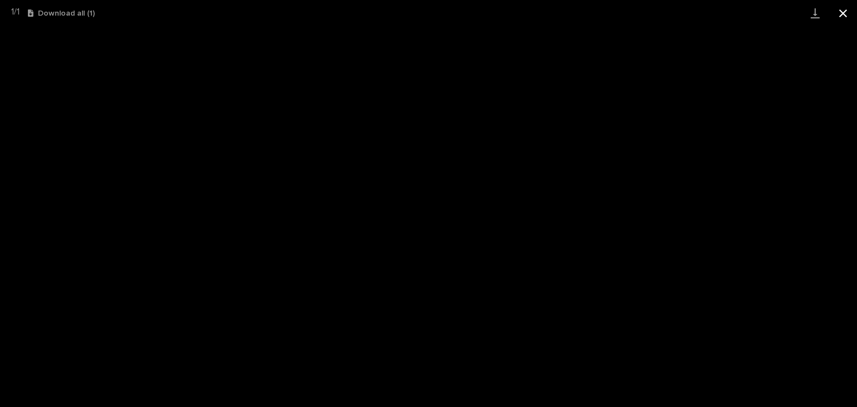
click at [844, 16] on button "Close gallery" at bounding box center [843, 13] width 28 height 26
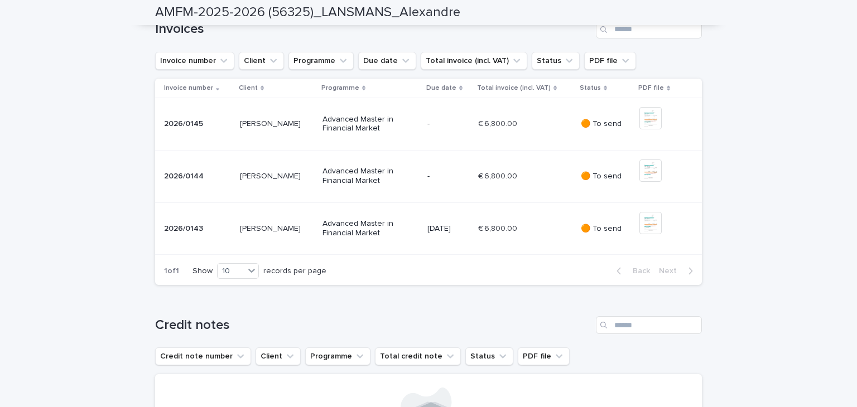
click at [646, 234] on img at bounding box center [651, 223] width 22 height 22
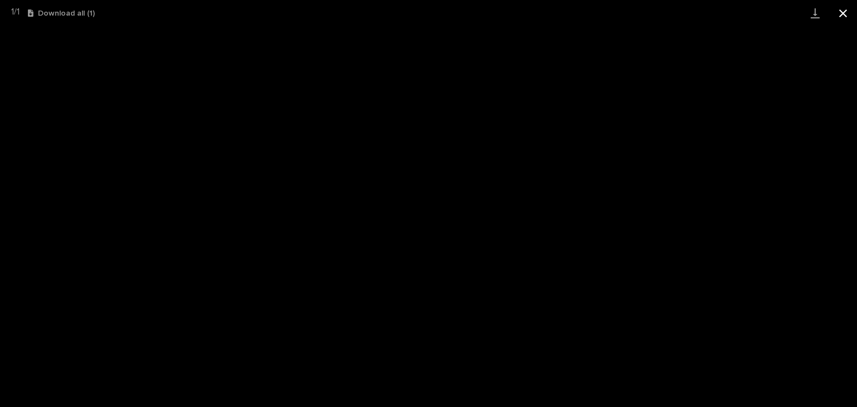
click at [837, 17] on button "Close gallery" at bounding box center [843, 13] width 28 height 26
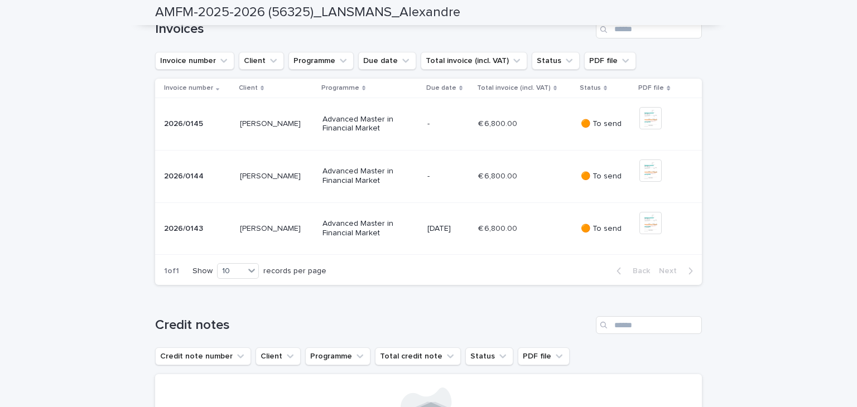
click at [595, 181] on p "🟠 To send" at bounding box center [606, 176] width 50 height 9
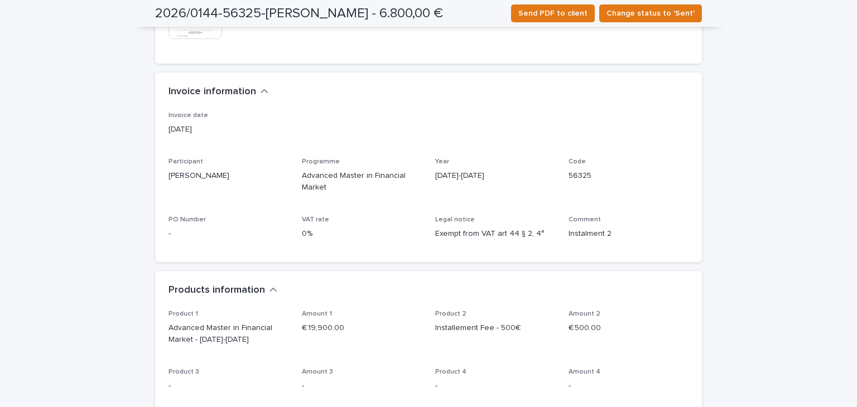
scroll to position [391, 0]
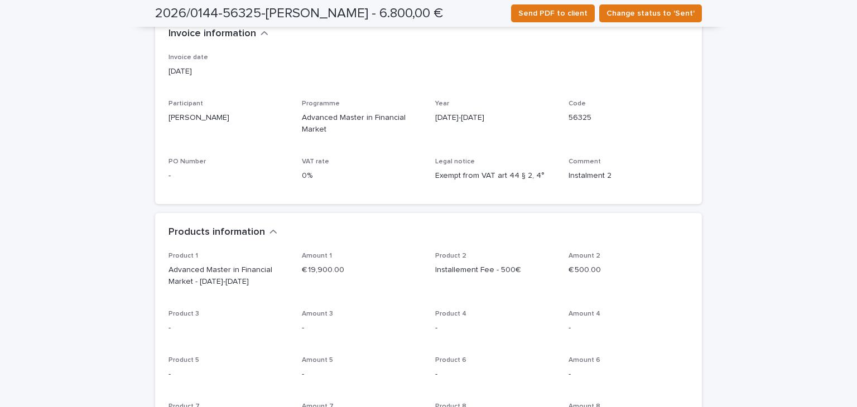
click at [177, 184] on div "PO Number -" at bounding box center [229, 174] width 120 height 33
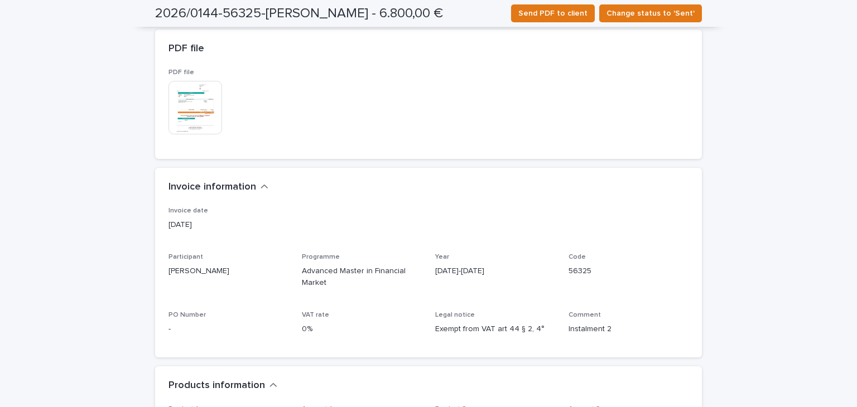
scroll to position [0, 0]
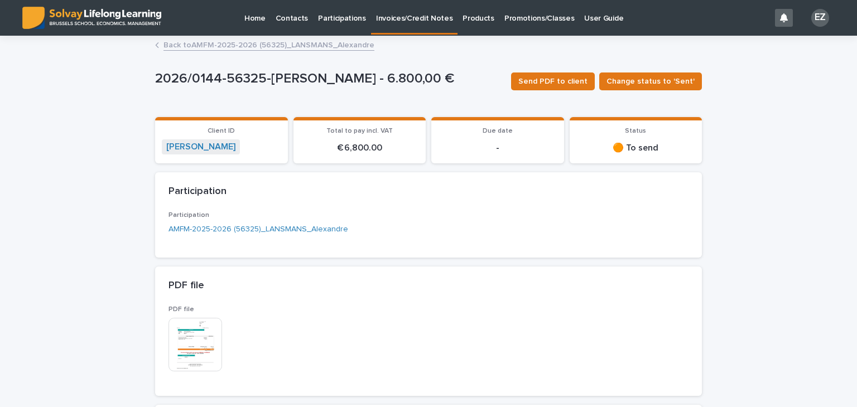
click at [456, 208] on div "Participation" at bounding box center [428, 191] width 547 height 39
click at [504, 137] on div "Due date -" at bounding box center [497, 142] width 119 height 30
click at [259, 44] on link "Back to AMFM-2025-2026 (56325)_LANSMANS_Alexandre" at bounding box center [269, 44] width 211 height 13
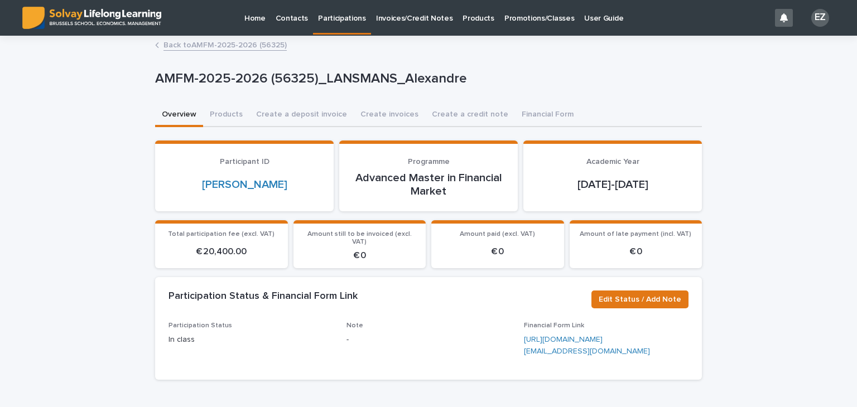
drag, startPoint x: 763, startPoint y: 148, endPoint x: 754, endPoint y: 155, distance: 11.5
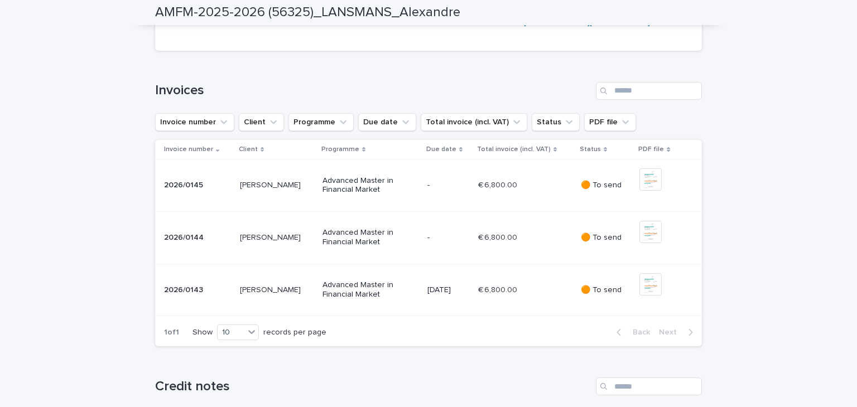
scroll to position [391, 0]
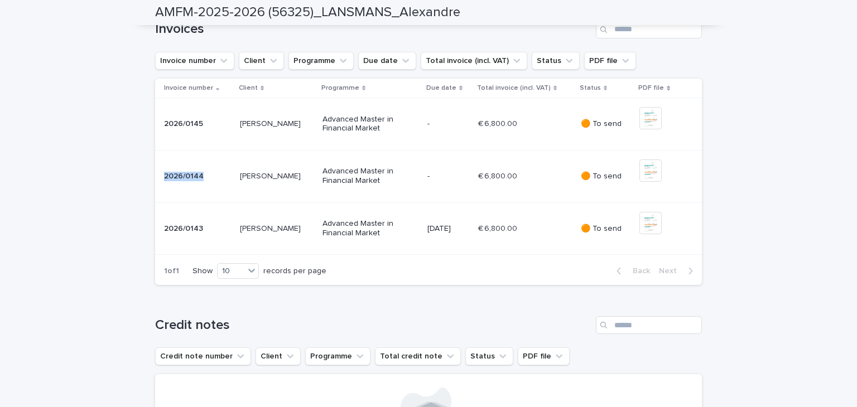
drag, startPoint x: 205, startPoint y: 260, endPoint x: 161, endPoint y: 263, distance: 44.2
click at [164, 181] on div "2026/0144 2026/0144" at bounding box center [197, 176] width 67 height 9
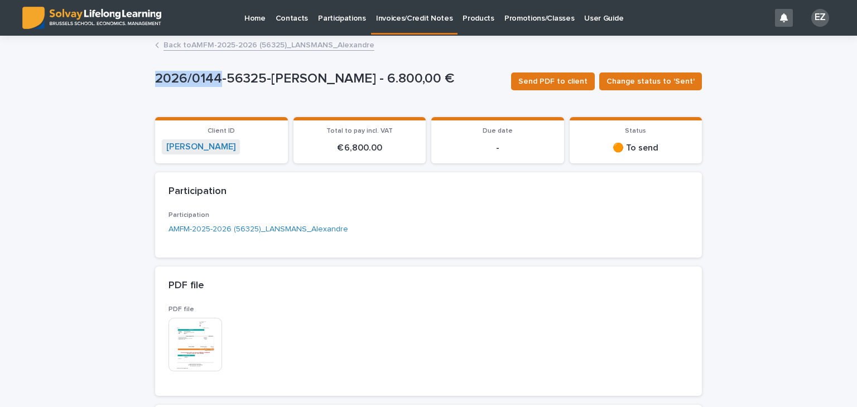
drag, startPoint x: 150, startPoint y: 78, endPoint x: 214, endPoint y: 79, distance: 64.7
copy p "2026/0144"
click at [190, 43] on link "Back to AMFM-2025-2026 (56325)_LANSMANS_Alexandre" at bounding box center [269, 44] width 211 height 13
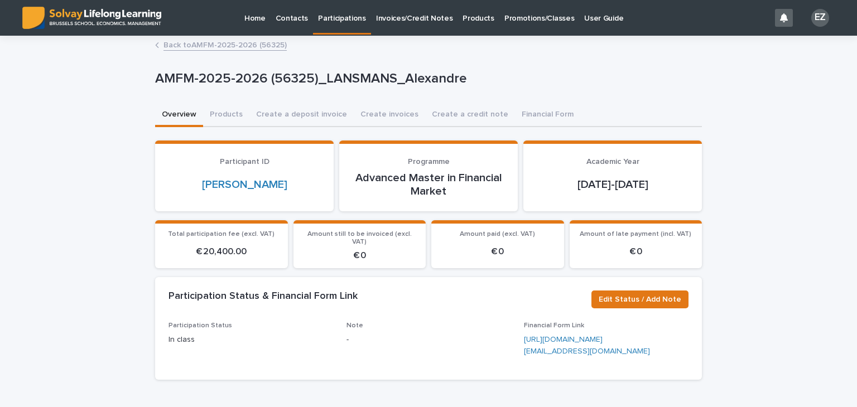
click at [239, 38] on link "Back to AMFM-2025-2026 (56325)" at bounding box center [225, 44] width 123 height 13
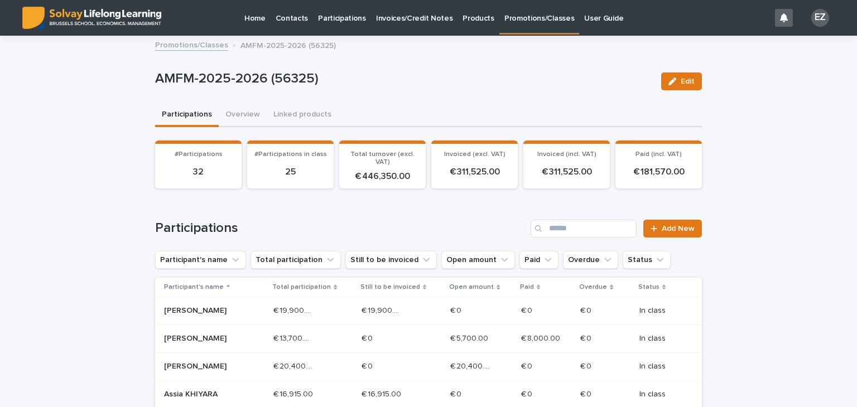
click at [510, 221] on h1 "Participations" at bounding box center [340, 228] width 371 height 16
click at [194, 36] on div "Promotions/Classes AMFM-2025-2026 (56325)" at bounding box center [428, 36] width 857 height 1
click at [194, 48] on link "Promotions/Classes" at bounding box center [191, 44] width 73 height 13
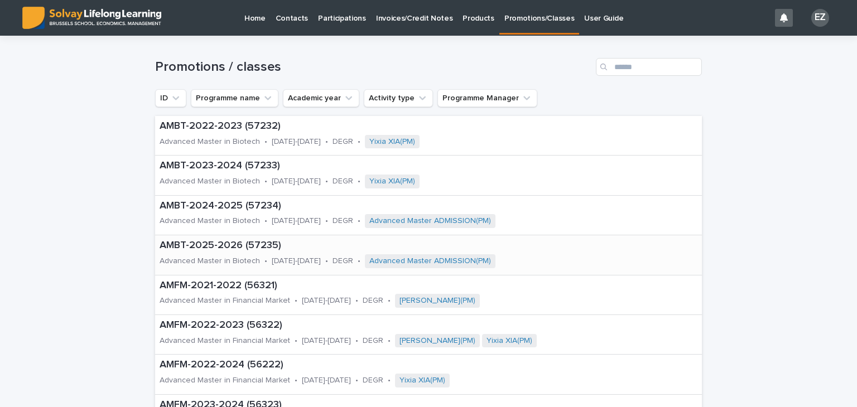
click at [225, 251] on p "AMBT-2025-2026 (57235)" at bounding box center [390, 246] width 460 height 12
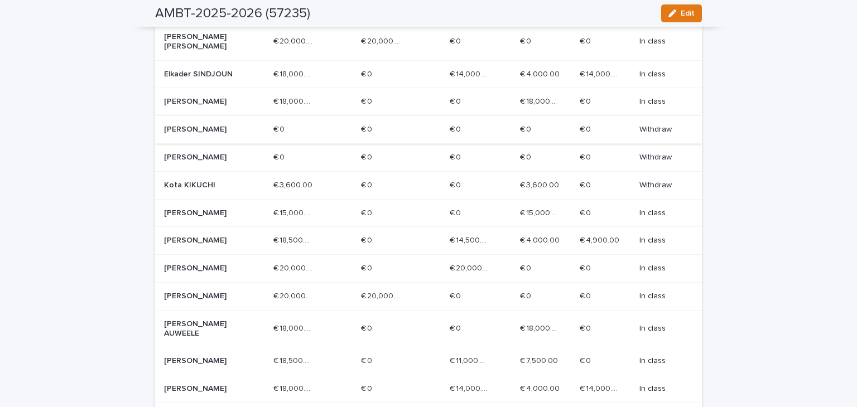
scroll to position [446, 0]
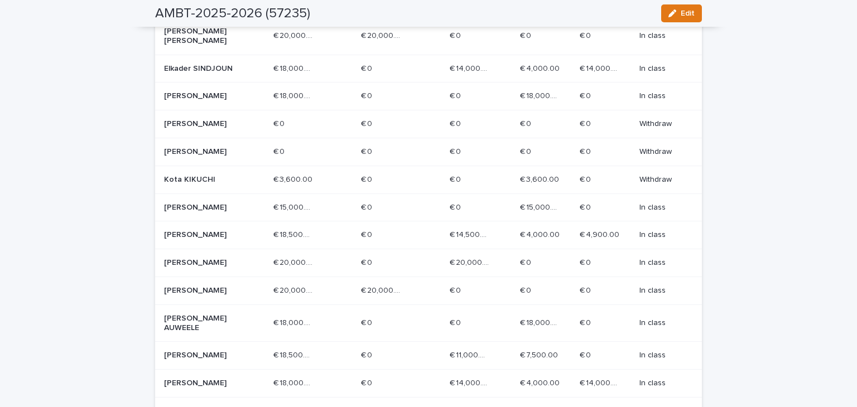
click at [203, 296] on p "[PERSON_NAME]" at bounding box center [204, 290] width 80 height 9
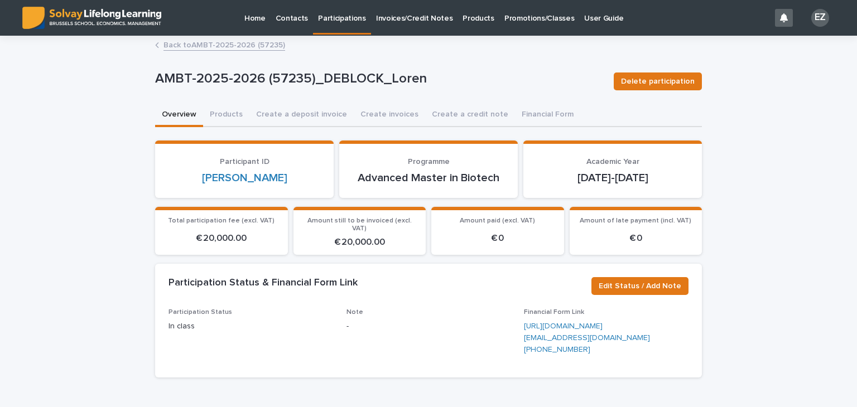
click at [525, 113] on button "Financial Form" at bounding box center [547, 115] width 65 height 23
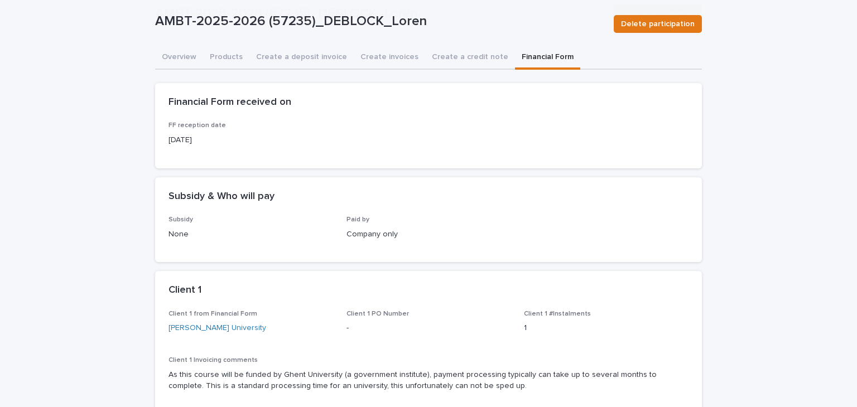
scroll to position [112, 0]
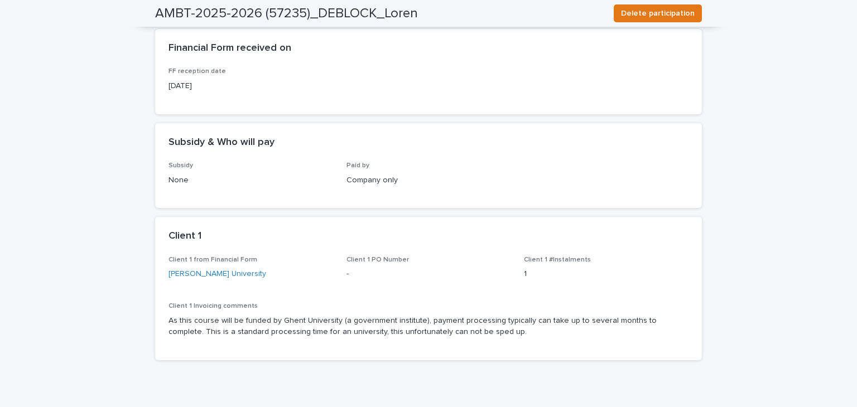
drag, startPoint x: 312, startPoint y: 273, endPoint x: 158, endPoint y: 271, distance: 153.5
click at [158, 271] on div "Client 1 from Financial Form [PERSON_NAME][GEOGRAPHIC_DATA] Client 1 PO Number …" at bounding box center [428, 308] width 547 height 104
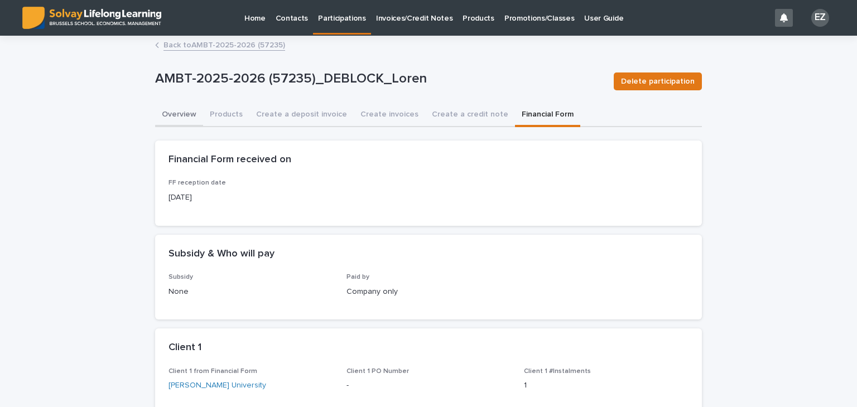
click at [180, 107] on button "Overview" at bounding box center [179, 115] width 48 height 23
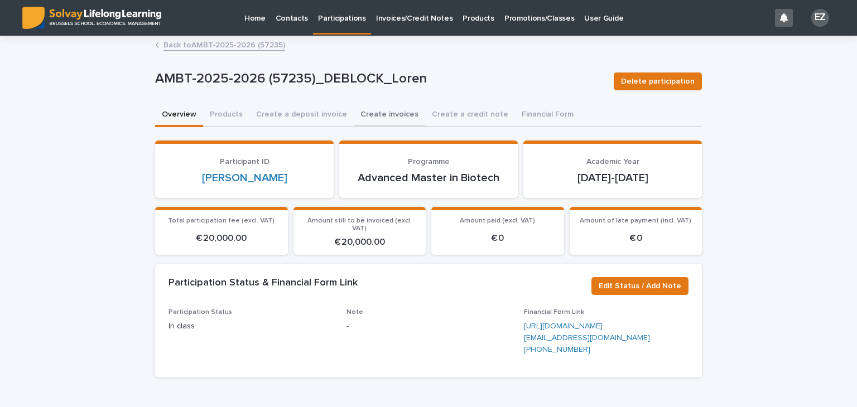
click at [378, 117] on button "Create invoices" at bounding box center [389, 115] width 71 height 23
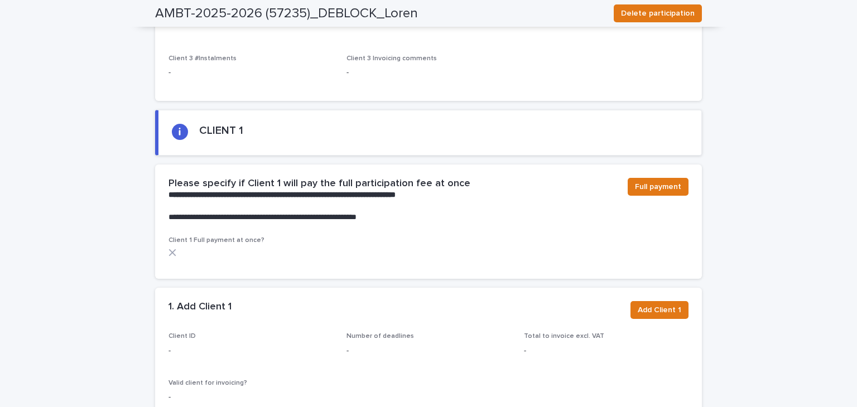
scroll to position [555, 0]
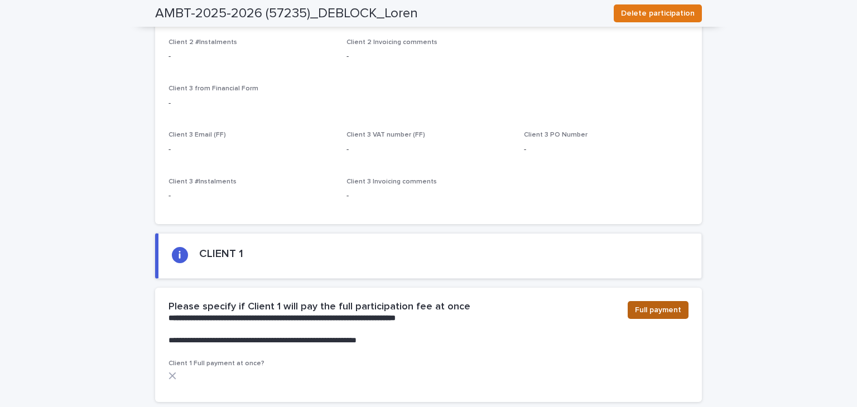
click at [650, 305] on span "Full payment" at bounding box center [658, 310] width 46 height 11
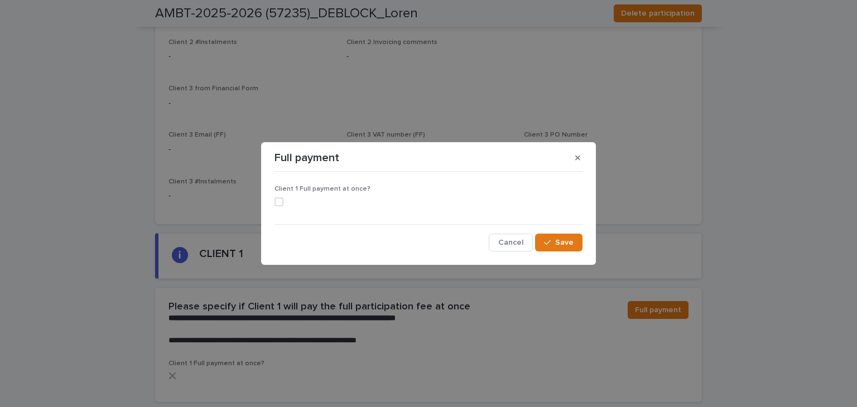
click at [278, 206] on div "Client 1 Full payment at once?" at bounding box center [429, 200] width 308 height 30
click at [587, 162] on section "Full payment Client 1 Full payment at once? Cancel Save" at bounding box center [428, 203] width 335 height 123
click at [579, 159] on icon "button" at bounding box center [577, 157] width 5 height 5
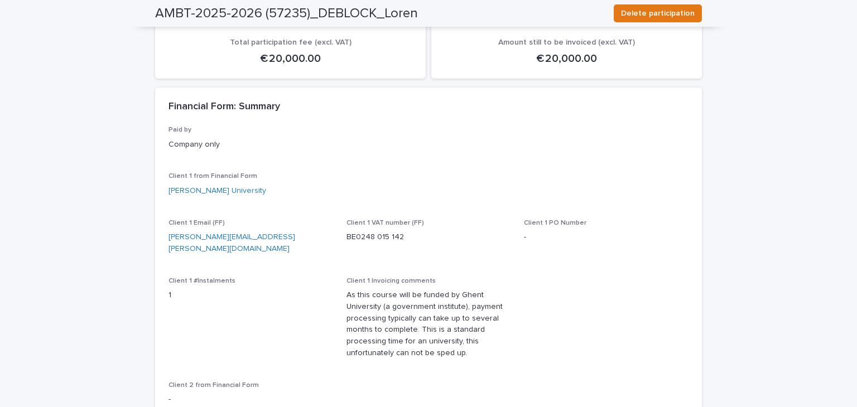
scroll to position [0, 0]
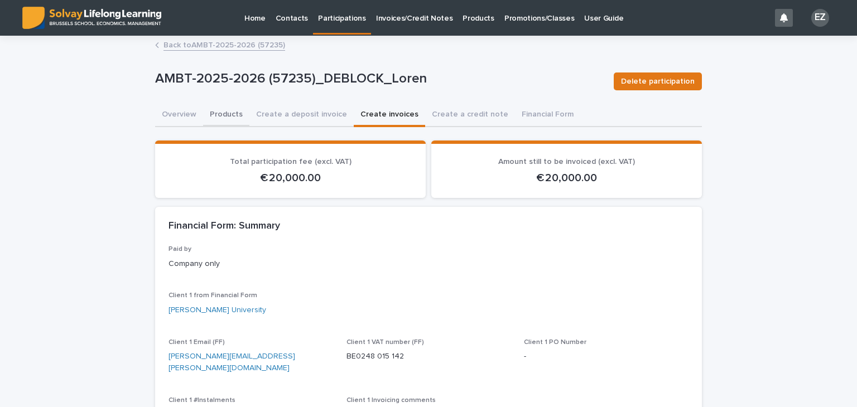
click at [225, 117] on button "Products" at bounding box center [226, 115] width 46 height 23
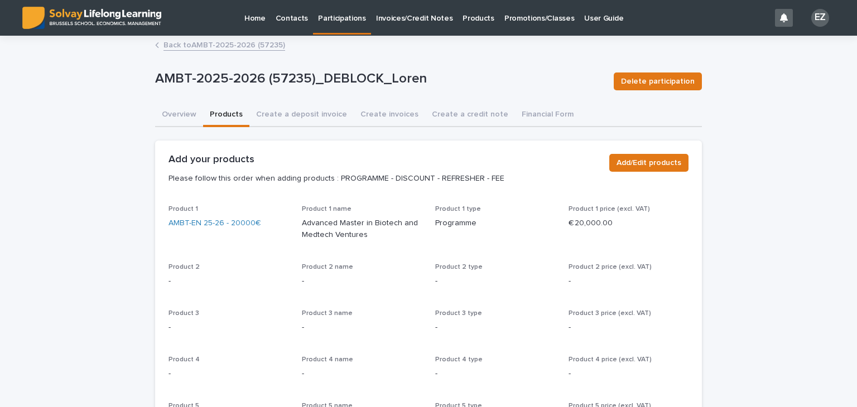
scroll to position [22, 0]
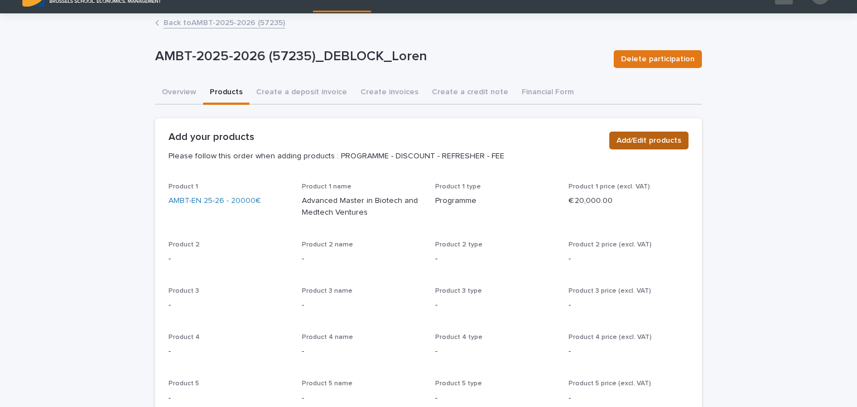
click at [644, 140] on span "Add/Edit products" at bounding box center [649, 140] width 65 height 11
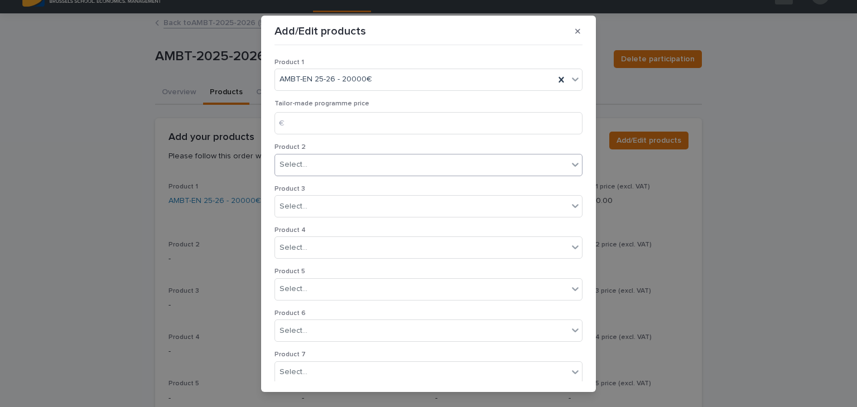
click at [321, 168] on div "Select..." at bounding box center [421, 165] width 293 height 18
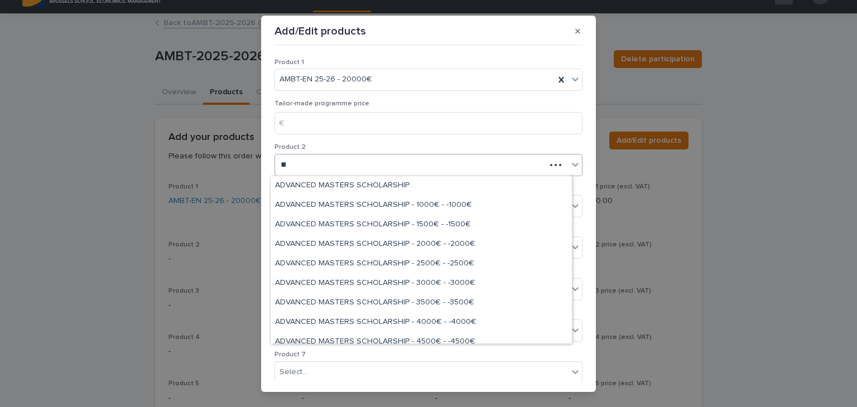
type input "*"
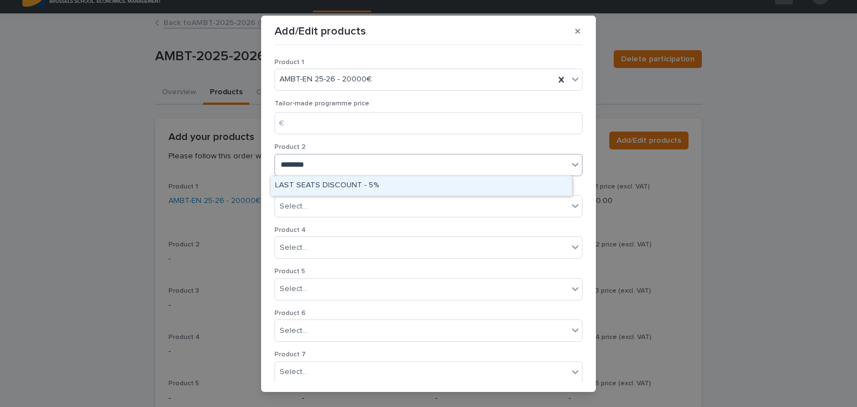
type input "*********"
click at [347, 186] on div "LAST SEATS DISCOUNT - 5%" at bounding box center [421, 186] width 301 height 20
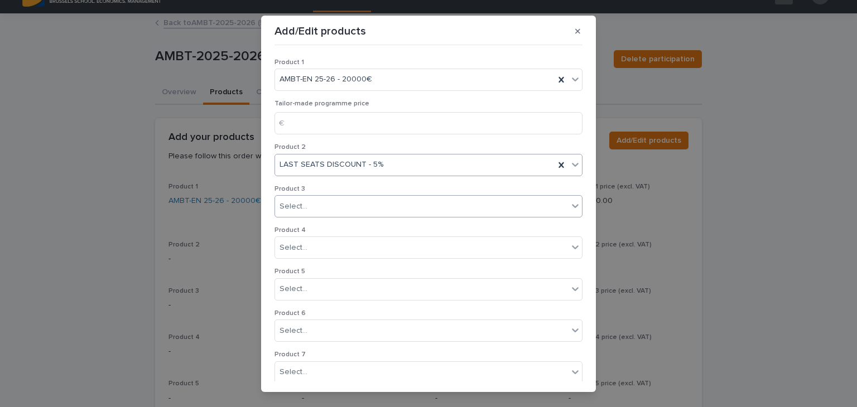
scroll to position [214, 0]
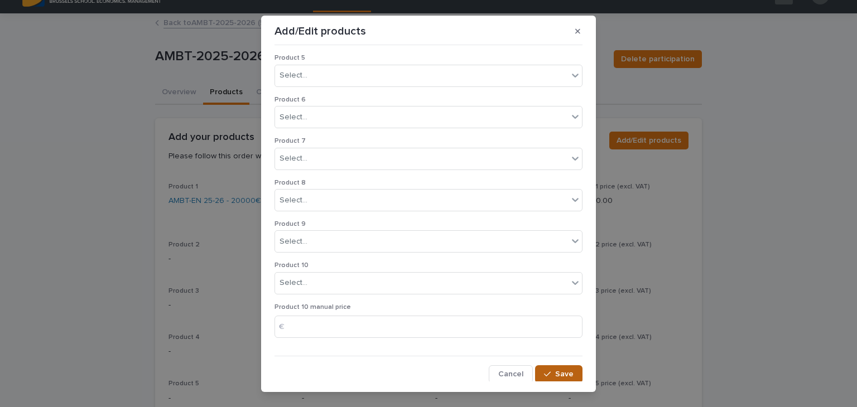
click at [555, 371] on span "Save" at bounding box center [564, 375] width 18 height 8
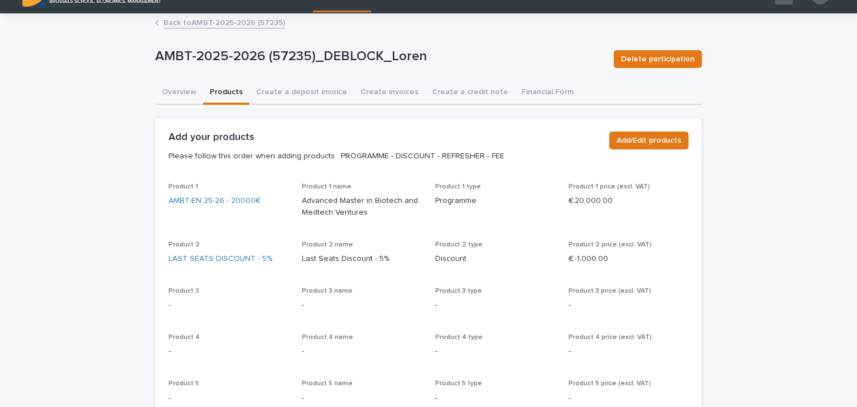
scroll to position [0, 0]
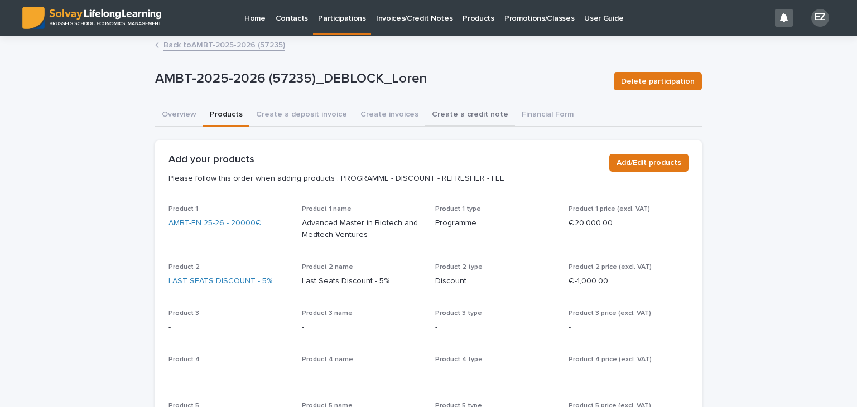
click at [446, 117] on button "Create a credit note" at bounding box center [470, 115] width 90 height 23
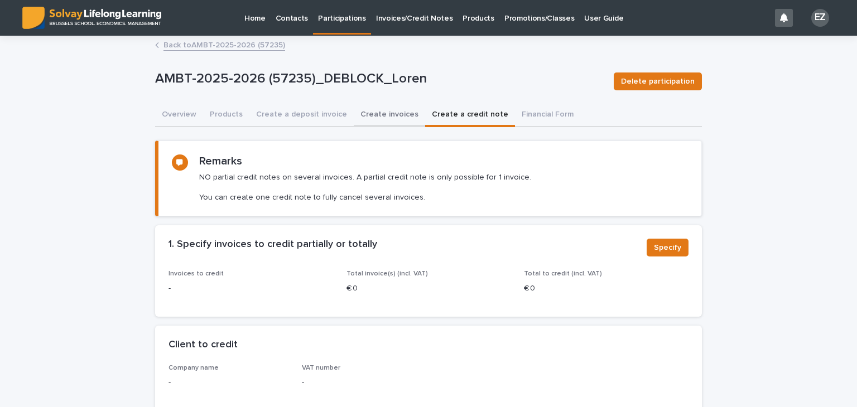
click at [382, 122] on button "Create invoices" at bounding box center [389, 115] width 71 height 23
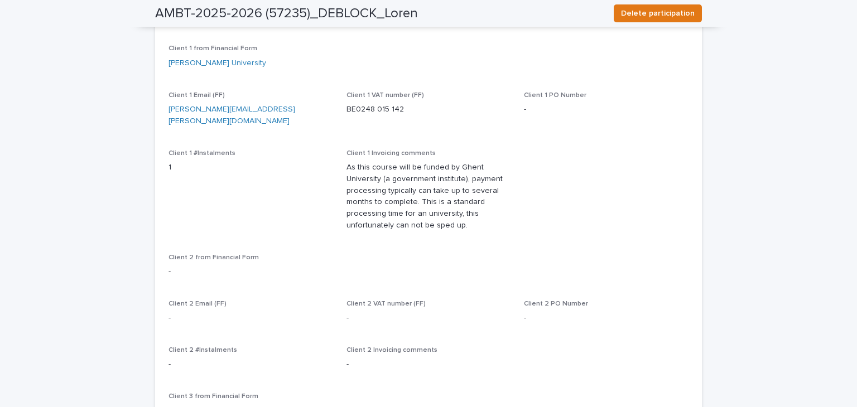
scroll to position [583, 0]
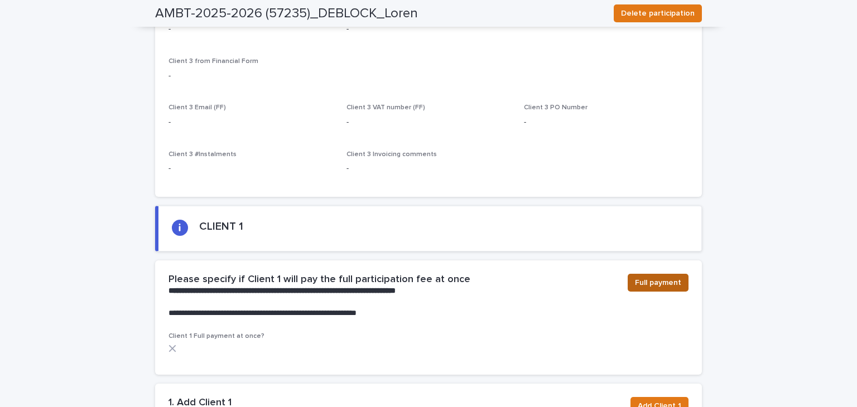
click at [644, 277] on span "Full payment" at bounding box center [658, 282] width 46 height 11
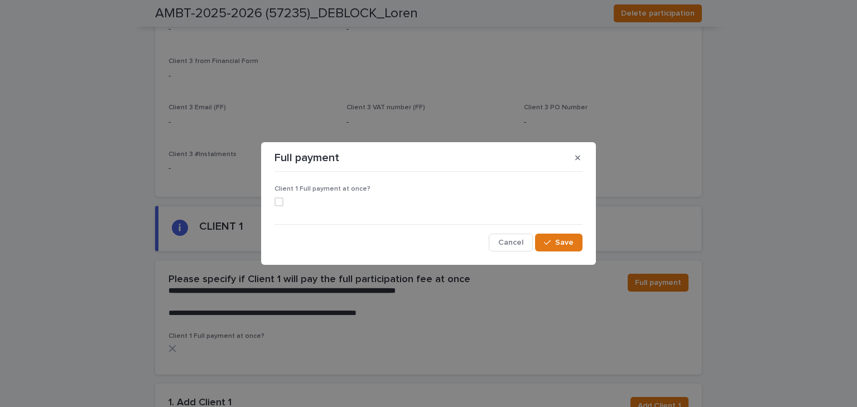
click at [286, 198] on label at bounding box center [429, 202] width 308 height 9
click at [560, 241] on span "Save" at bounding box center [564, 243] width 18 height 8
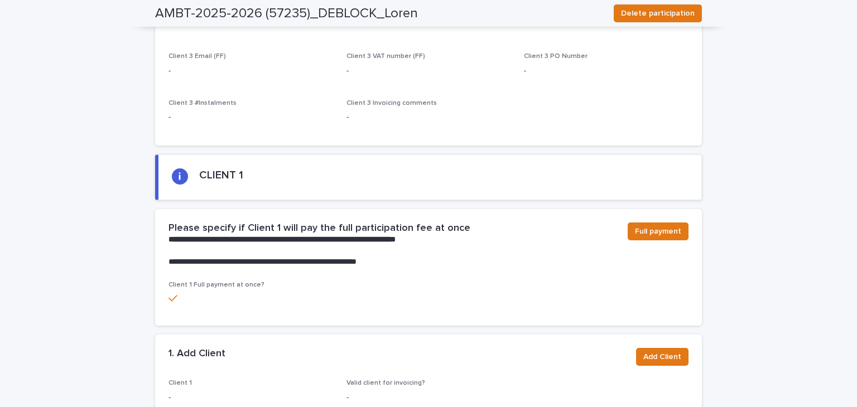
scroll to position [710, 0]
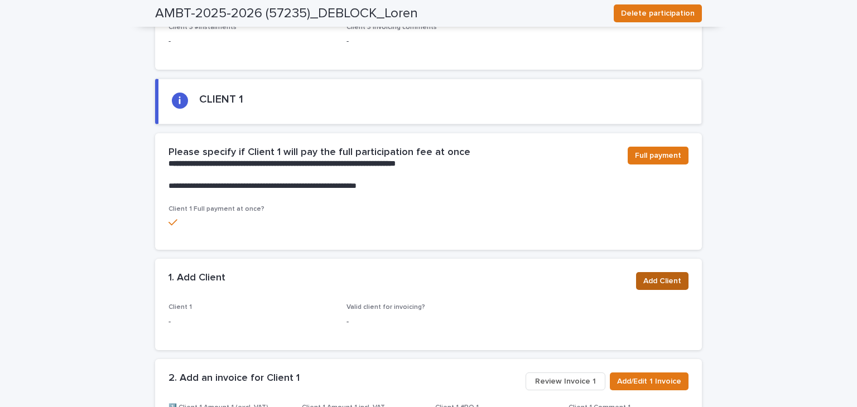
click at [664, 276] on span "Add Client" at bounding box center [662, 281] width 38 height 11
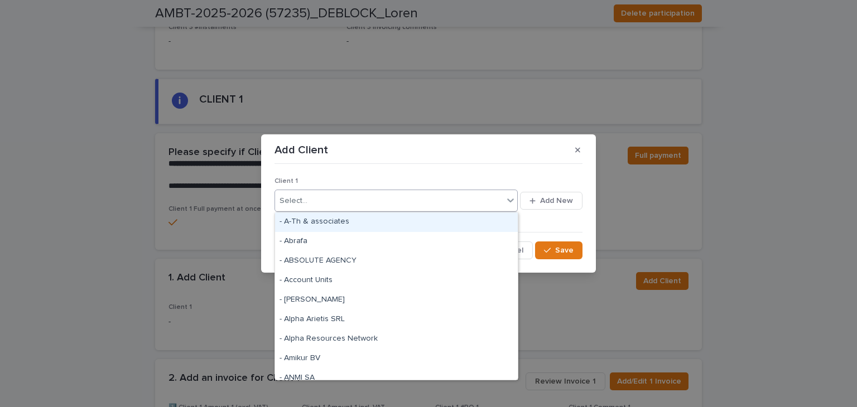
click at [397, 204] on div "Select..." at bounding box center [389, 201] width 228 height 18
paste input "**********"
type input "**********"
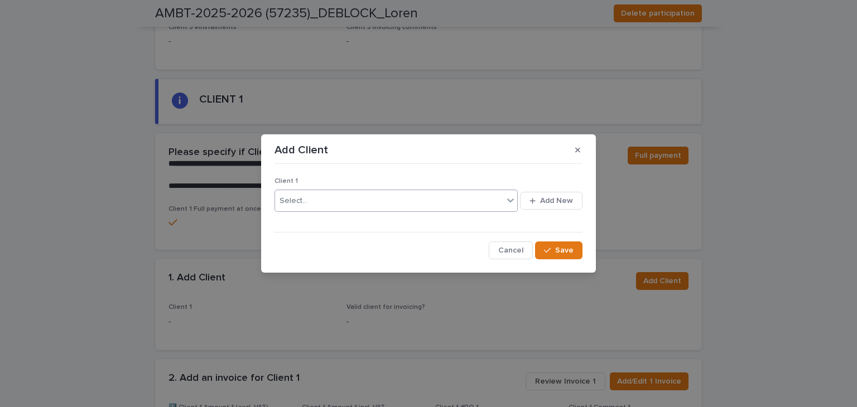
click at [422, 198] on div "Select..." at bounding box center [389, 201] width 228 height 18
paste input "**********"
type input "**********"
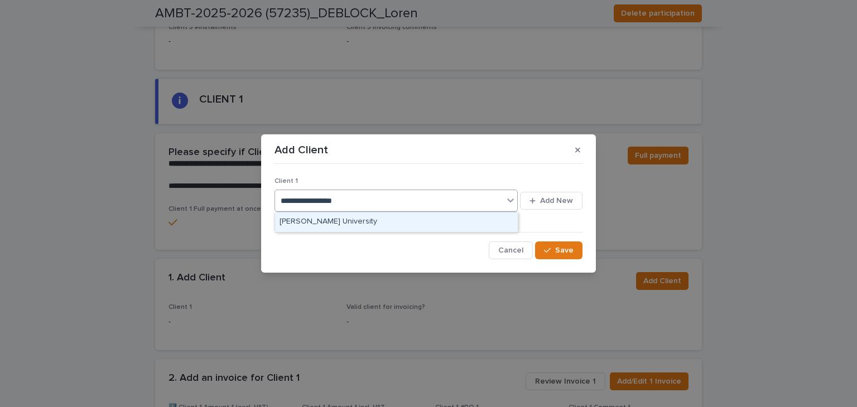
click at [401, 220] on div "[PERSON_NAME] University" at bounding box center [396, 223] width 243 height 20
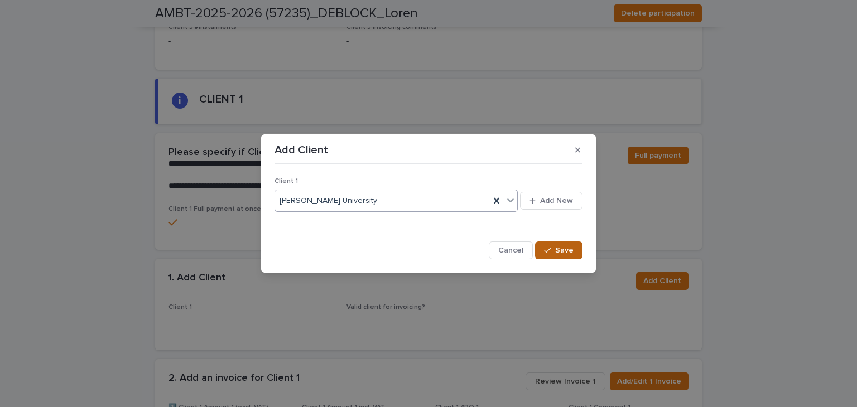
click at [553, 254] on div "button" at bounding box center [549, 251] width 11 height 8
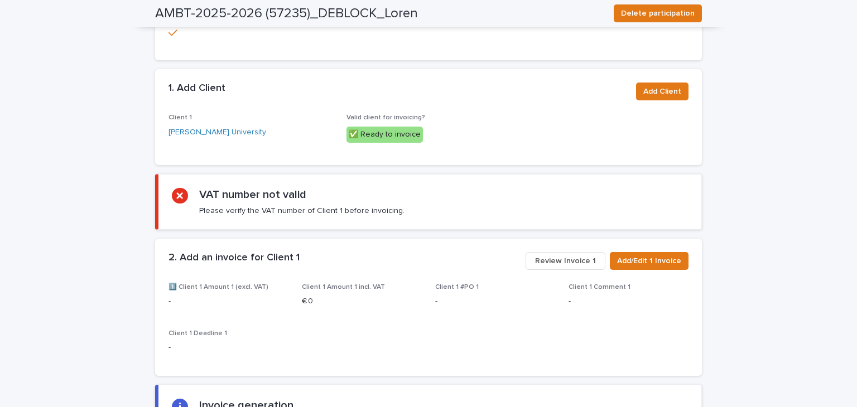
scroll to position [900, 0]
click at [650, 256] on span "Add/Edit 1 Invoice" at bounding box center [649, 261] width 64 height 11
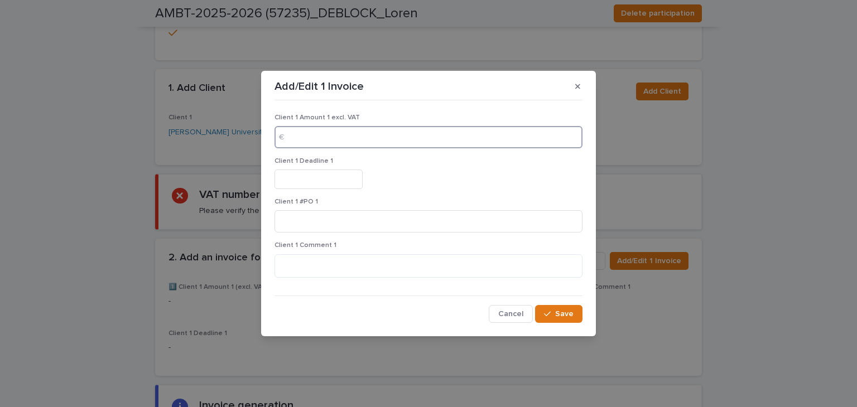
click at [320, 136] on input at bounding box center [429, 137] width 308 height 22
type input "*****"
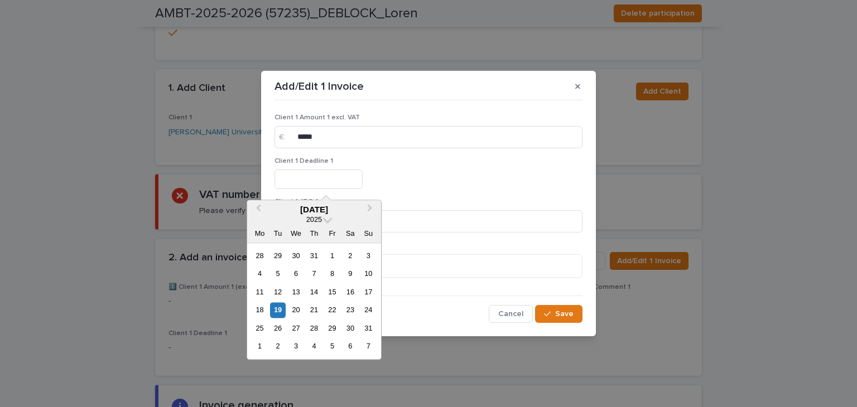
click at [290, 188] on input "text" at bounding box center [319, 180] width 88 height 20
click at [367, 210] on button "Next Month" at bounding box center [371, 210] width 18 height 18
click at [259, 201] on button "Previous Month" at bounding box center [257, 210] width 18 height 18
click at [372, 212] on button "Next Month" at bounding box center [371, 210] width 18 height 18
click at [277, 330] on div "30" at bounding box center [277, 328] width 15 height 15
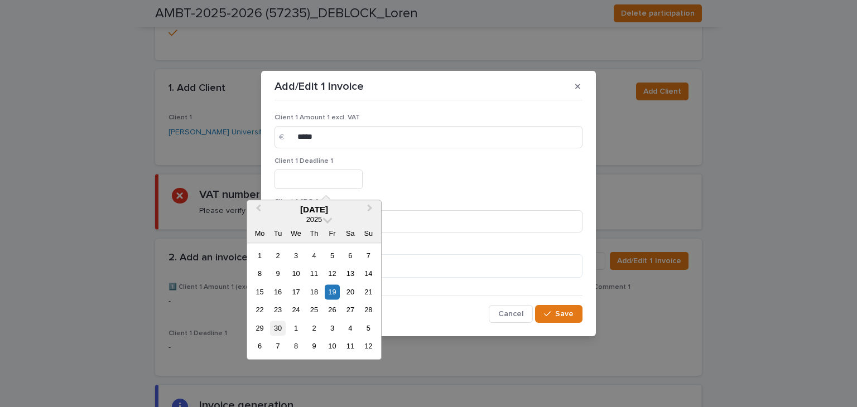
type input "*********"
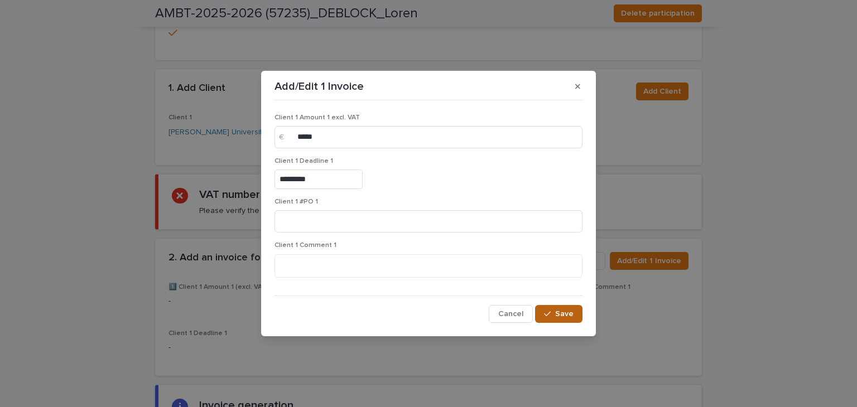
click at [564, 318] on button "Save" at bounding box center [558, 314] width 47 height 18
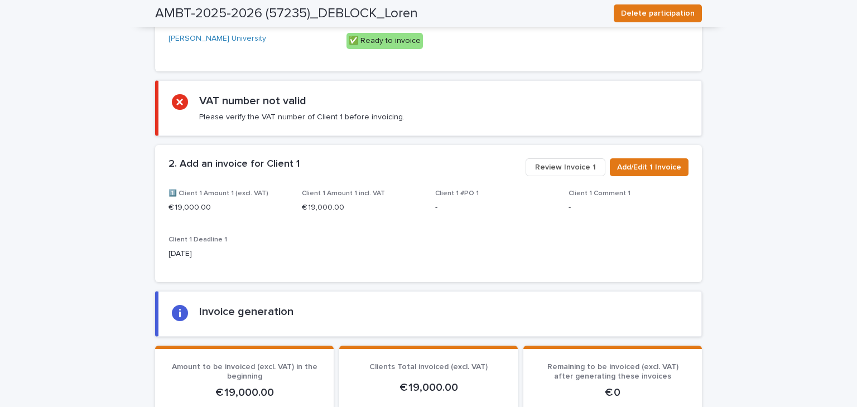
scroll to position [994, 0]
click at [551, 161] on span "Review Invoice 1" at bounding box center [565, 166] width 61 height 11
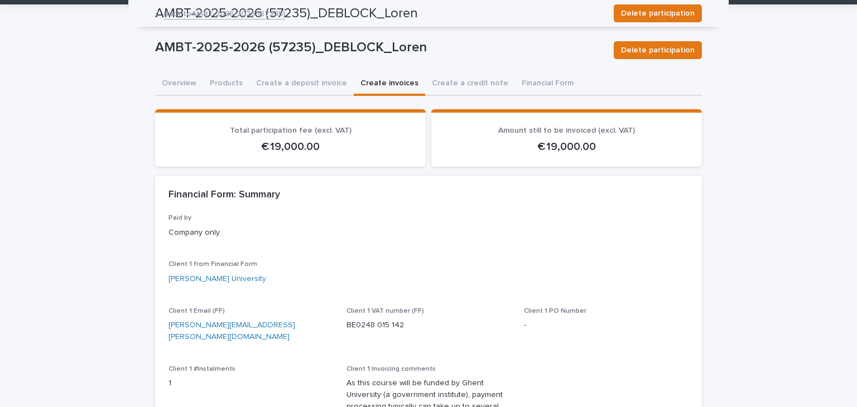
scroll to position [0, 0]
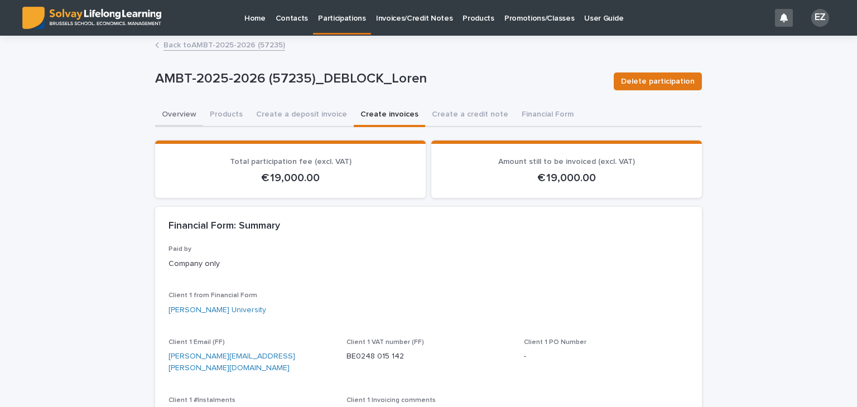
click at [174, 121] on button "Overview" at bounding box center [179, 115] width 48 height 23
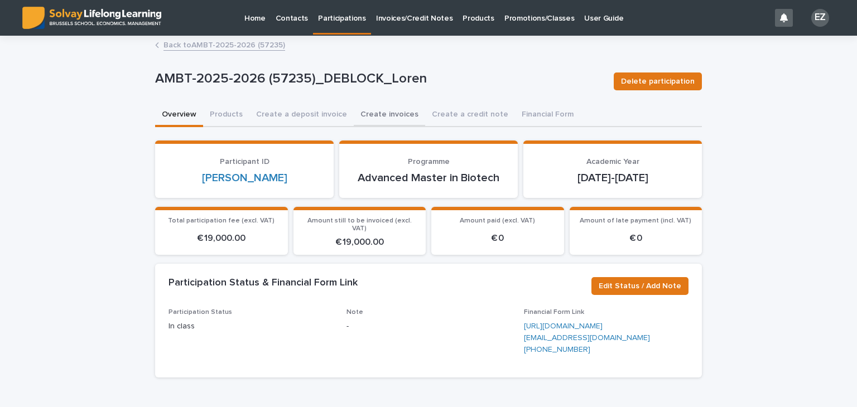
click at [372, 114] on button "Create invoices" at bounding box center [389, 115] width 71 height 23
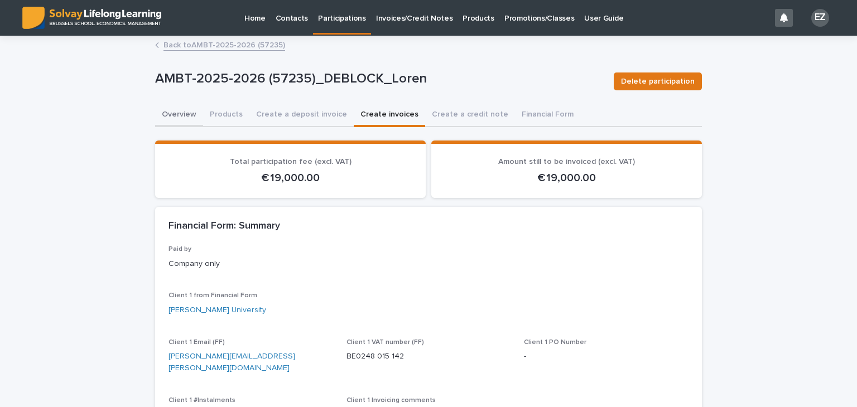
click at [181, 110] on button "Overview" at bounding box center [179, 115] width 48 height 23
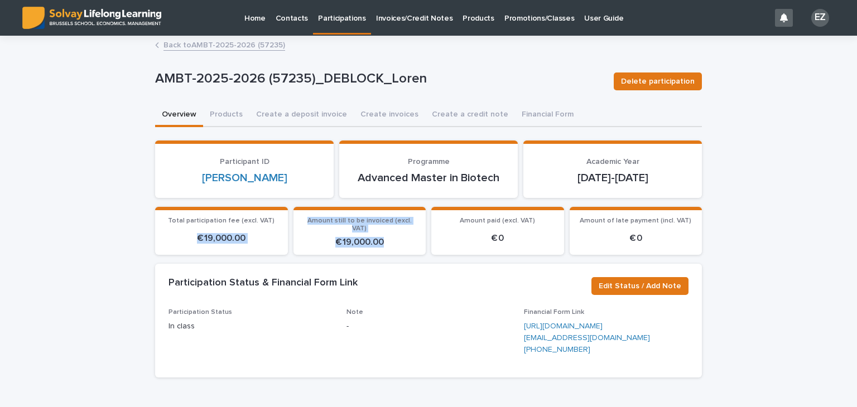
drag, startPoint x: 391, startPoint y: 228, endPoint x: 190, endPoint y: 227, distance: 201.5
click at [190, 227] on div "Total participation fee (excl. VAT) € 19,000.00 Amount still to be invoiced (ex…" at bounding box center [428, 231] width 547 height 48
click at [362, 237] on p "€ 19,000.00" at bounding box center [359, 242] width 119 height 11
click at [432, 118] on button "Create a credit note" at bounding box center [470, 115] width 90 height 23
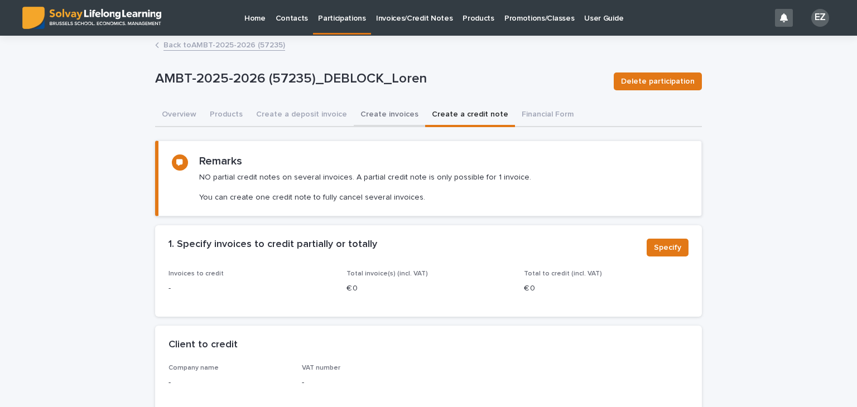
click at [397, 120] on button "Create invoices" at bounding box center [389, 115] width 71 height 23
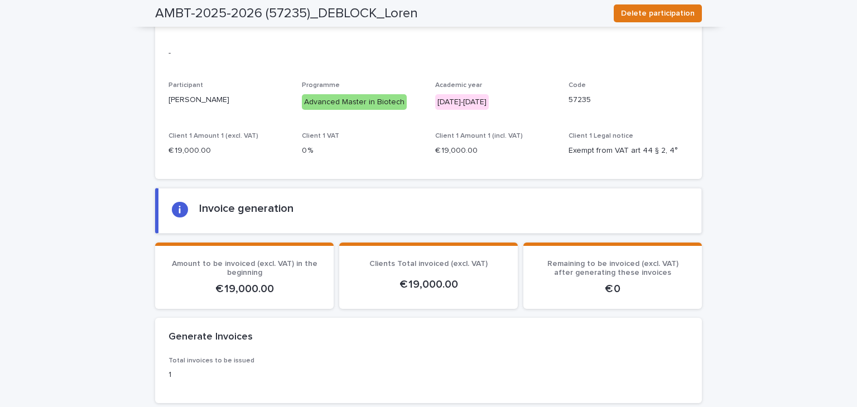
scroll to position [1507, 0]
click at [311, 318] on div "Generate Invoices" at bounding box center [428, 337] width 547 height 39
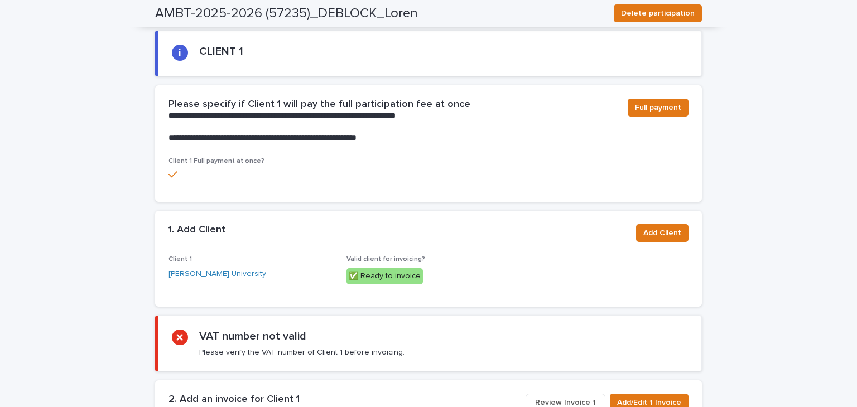
scroll to position [757, 0]
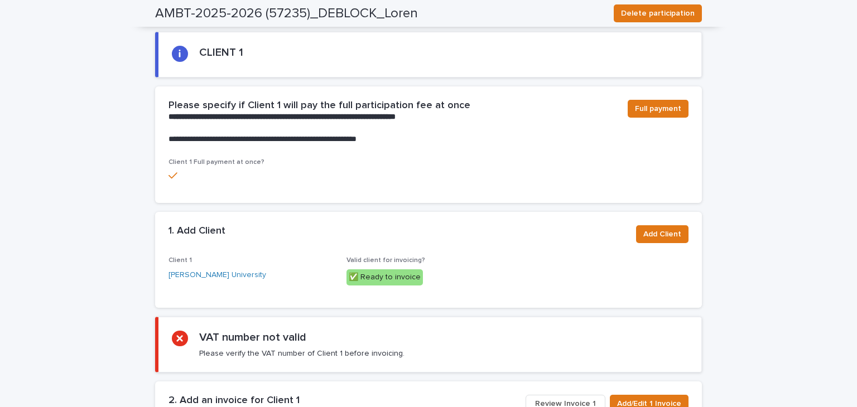
click at [458, 270] on p "✅ Ready to invoice" at bounding box center [429, 278] width 165 height 16
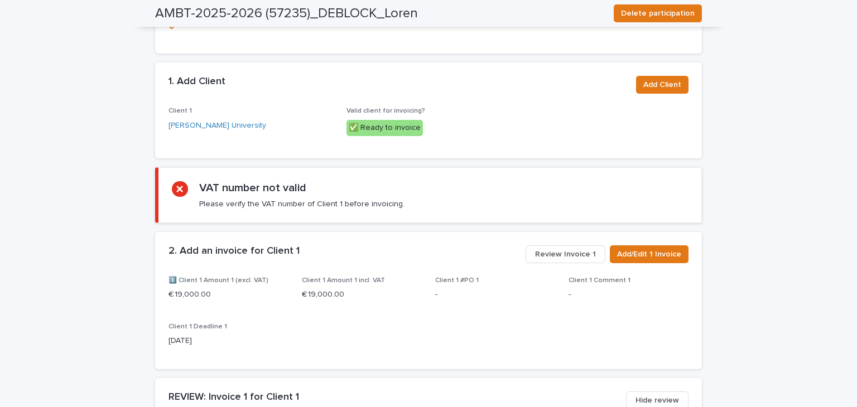
scroll to position [911, 0]
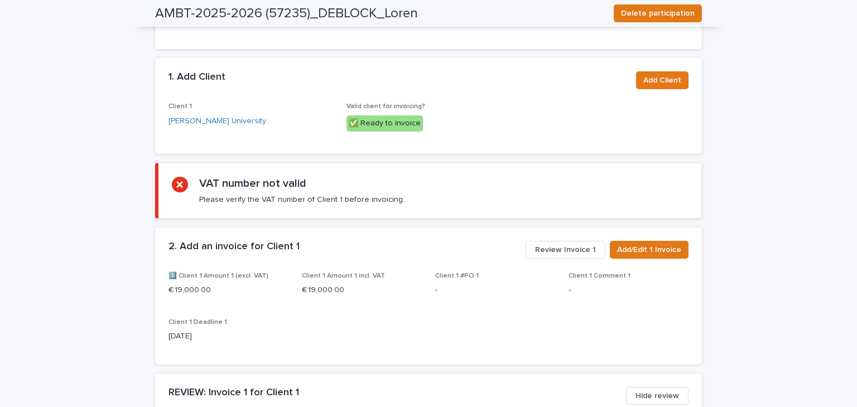
click at [270, 180] on div "VAT number not valid Please verify the VAT number of Client 1 before invoicing." at bounding box center [301, 191] width 205 height 28
